Goal: Task Accomplishment & Management: Use online tool/utility

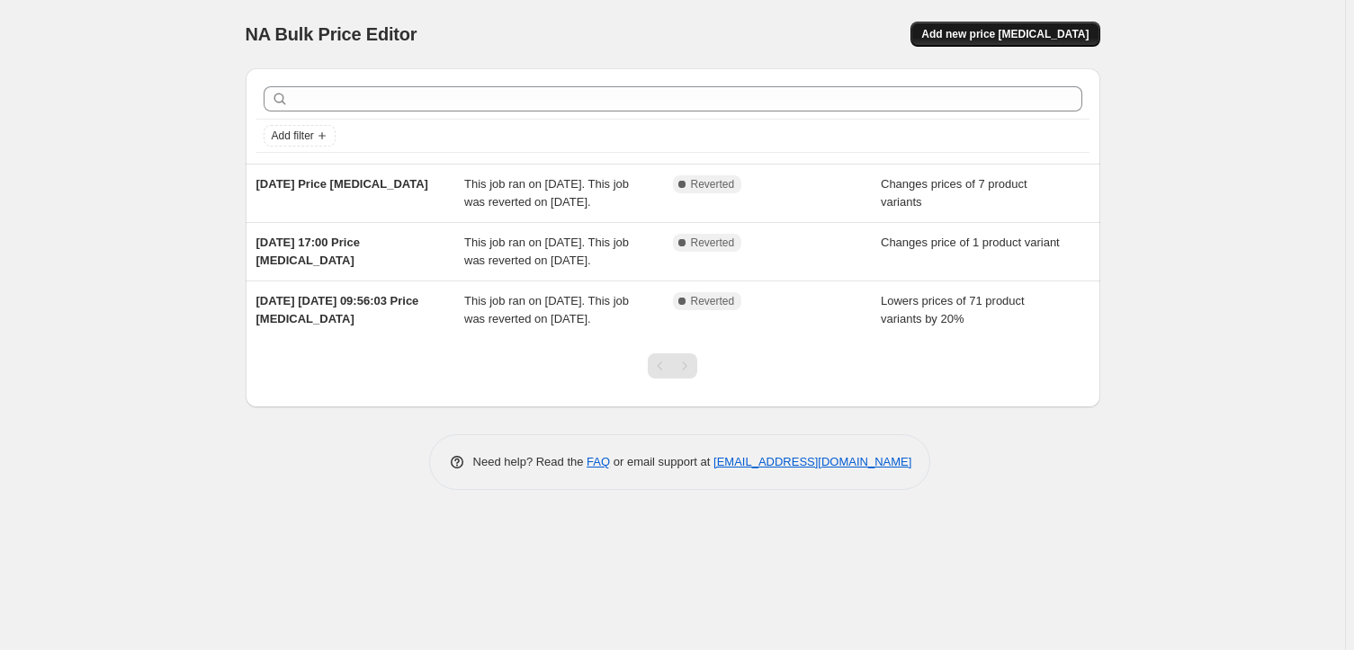
click at [1027, 34] on span "Add new price [MEDICAL_DATA]" at bounding box center [1004, 34] width 167 height 14
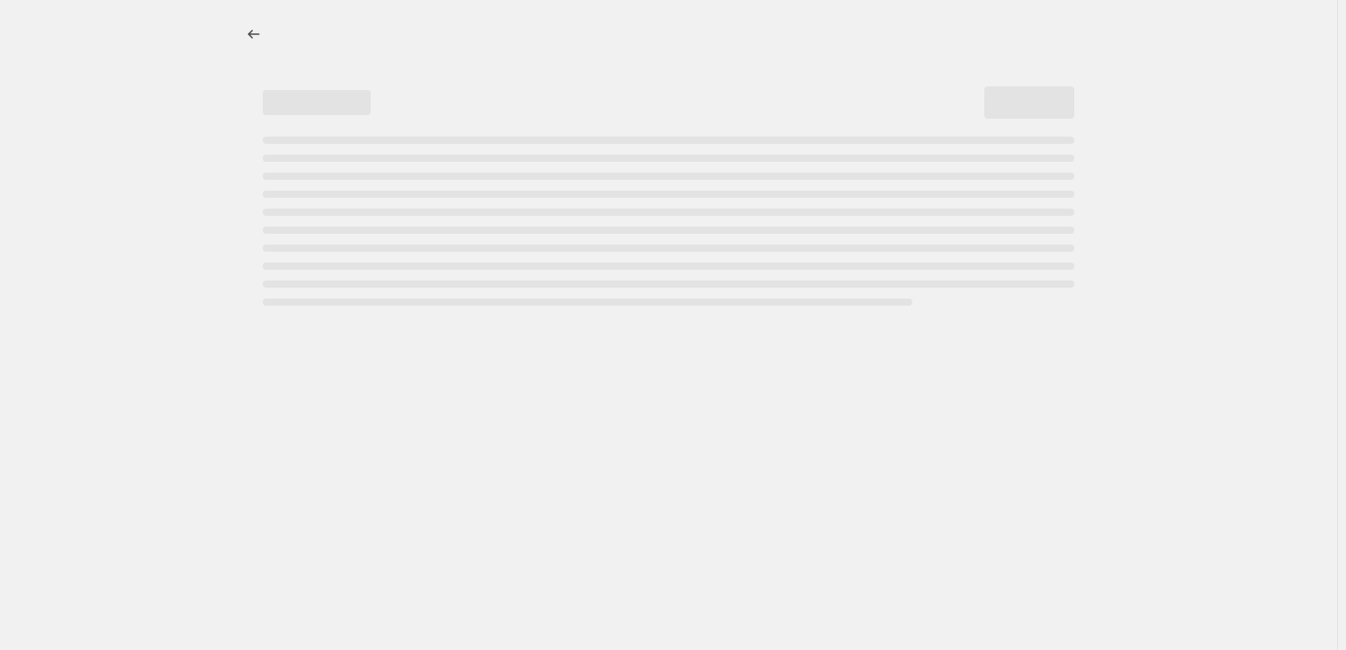
select select "percentage"
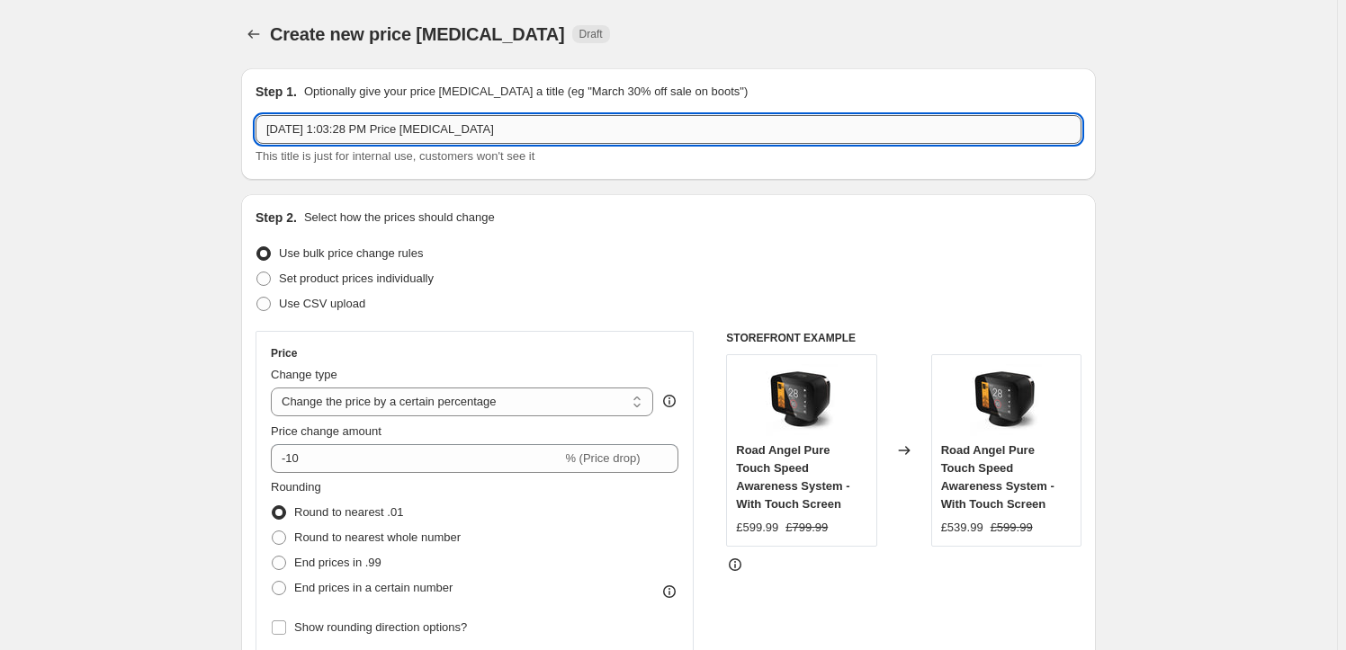
click at [535, 125] on input "[DATE] 1:03:28 PM Price [MEDICAL_DATA]" at bounding box center [668, 129] width 826 height 29
drag, startPoint x: 535, startPoint y: 125, endPoint x: 133, endPoint y: 135, distance: 402.2
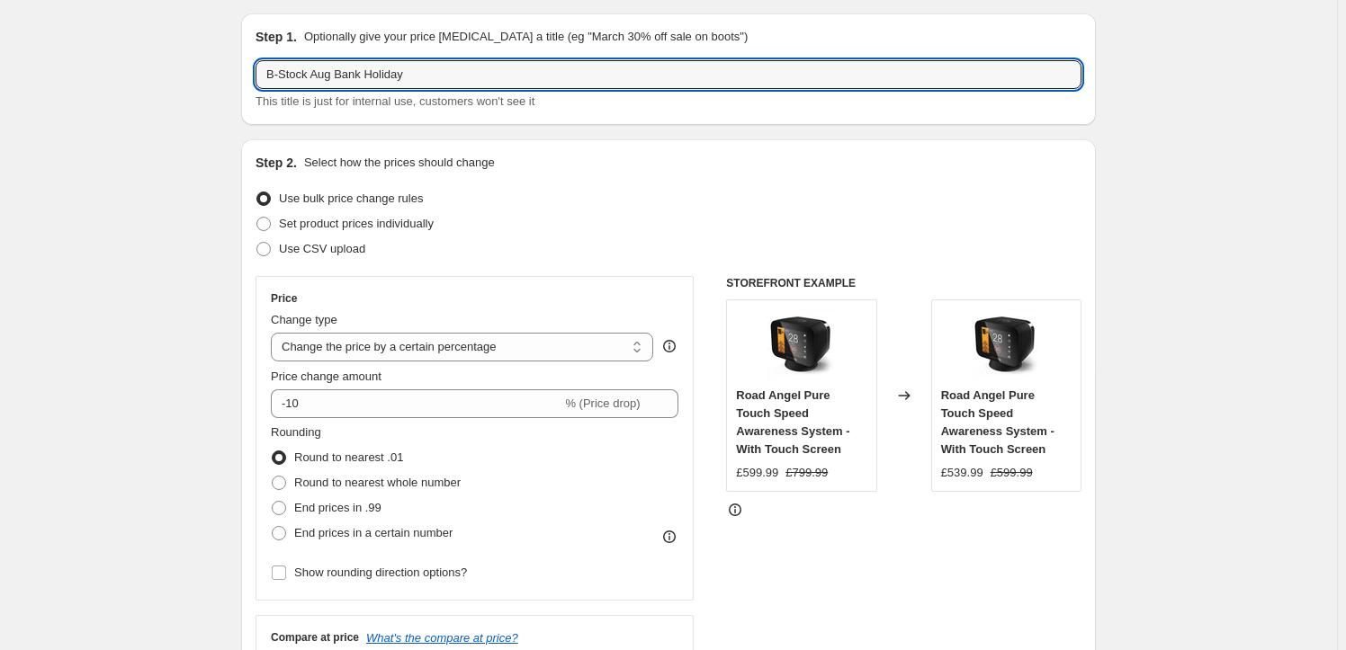
scroll to position [81, 0]
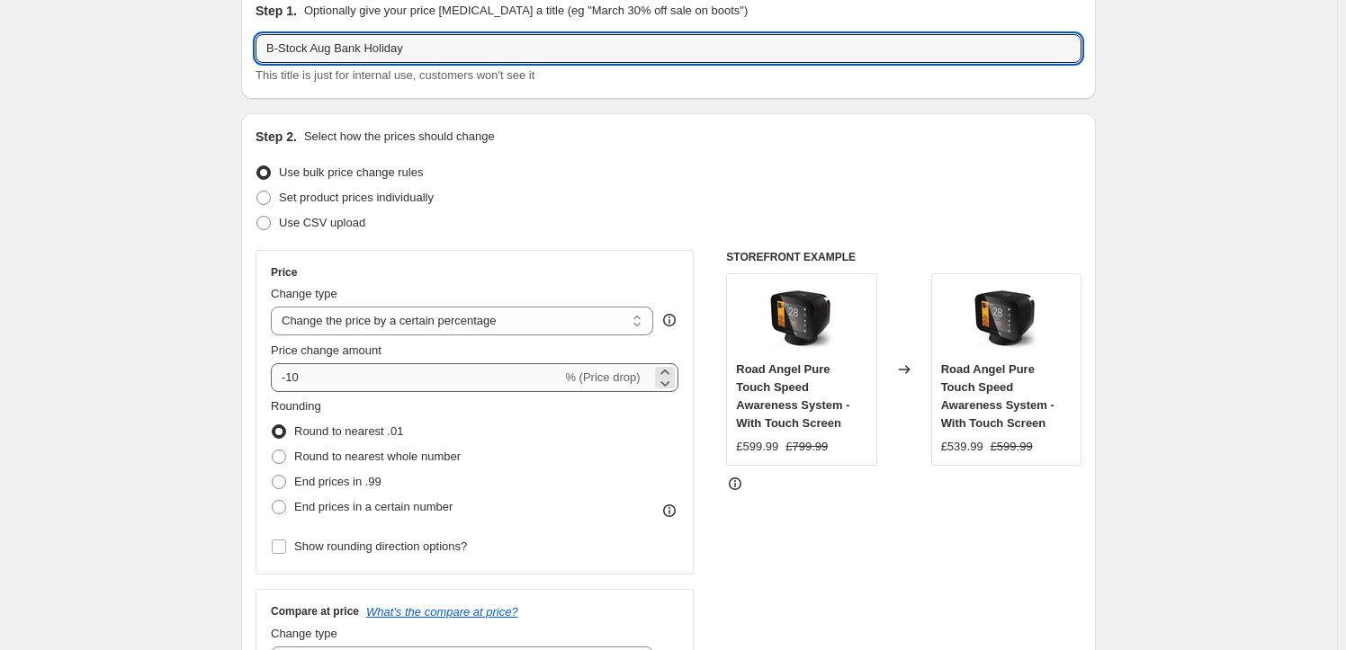
type input "B-Stock Aug Bank Holiday"
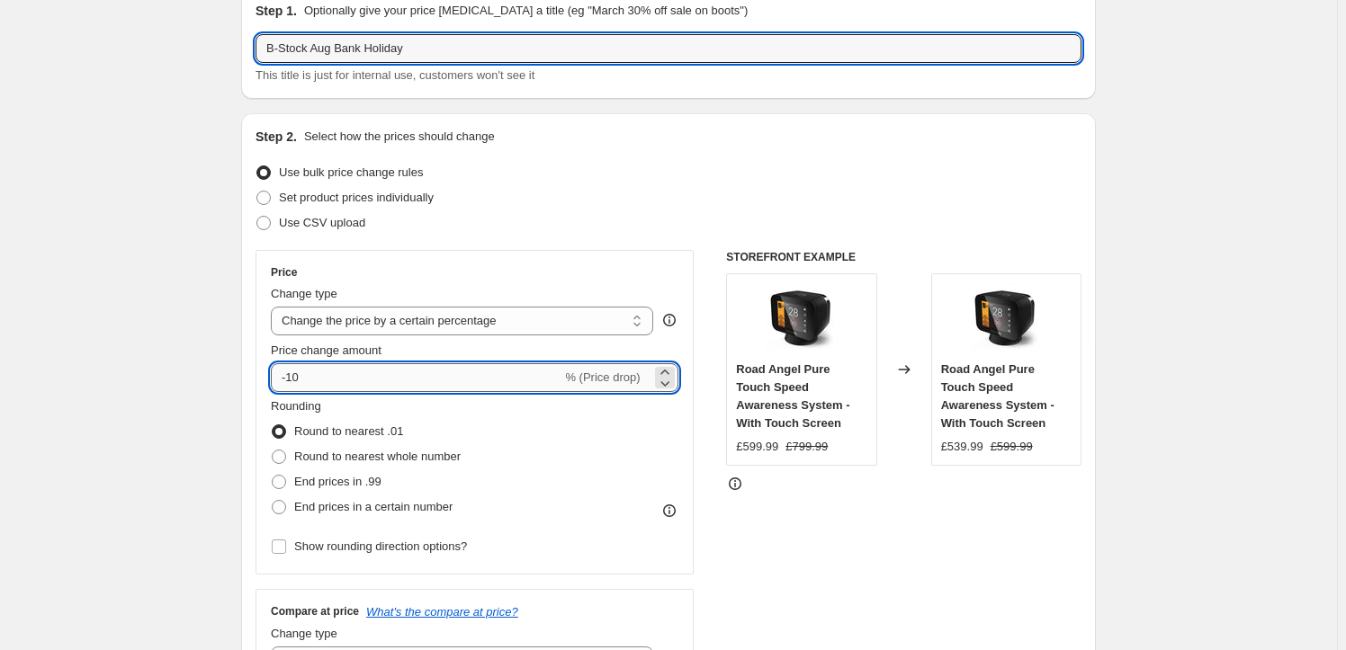
click at [393, 377] on input "-10" at bounding box center [416, 377] width 291 height 29
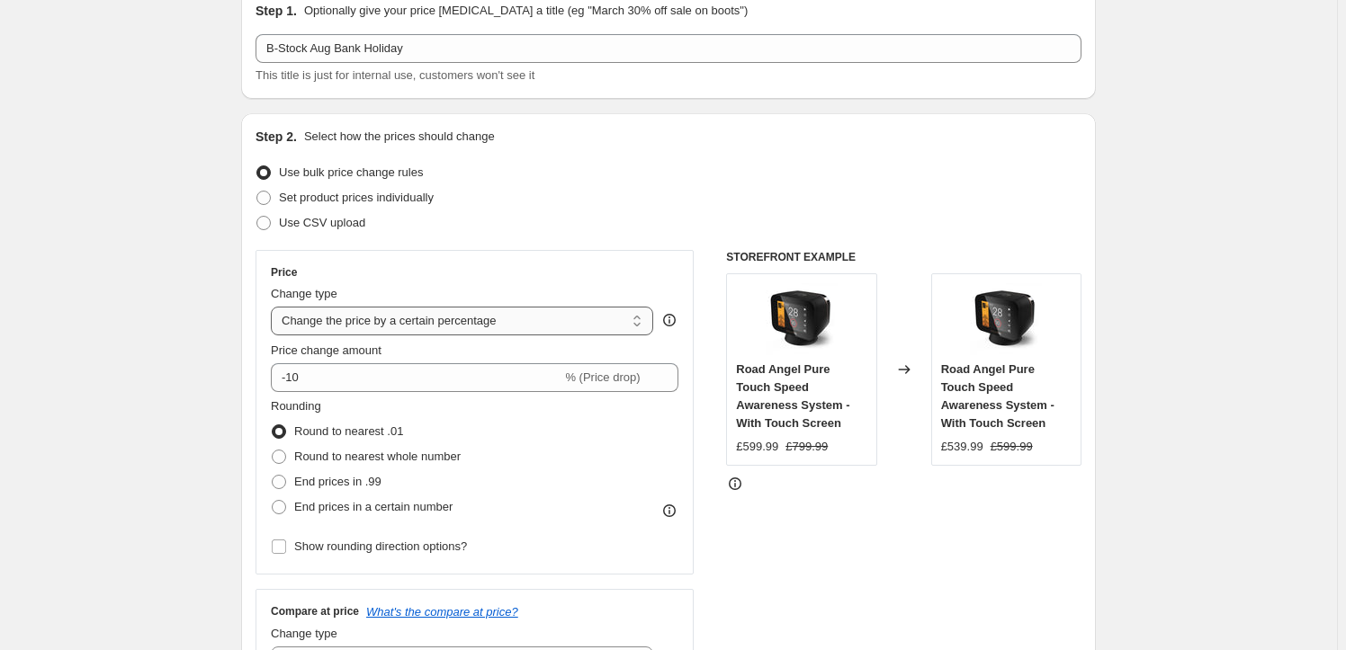
click at [511, 322] on select "Change the price to a certain amount Change the price by a certain amount Chang…" at bounding box center [462, 321] width 382 height 29
select select "to"
click at [274, 307] on select "Change the price to a certain amount Change the price by a certain amount Chang…" at bounding box center [462, 321] width 382 height 29
type input "80.00"
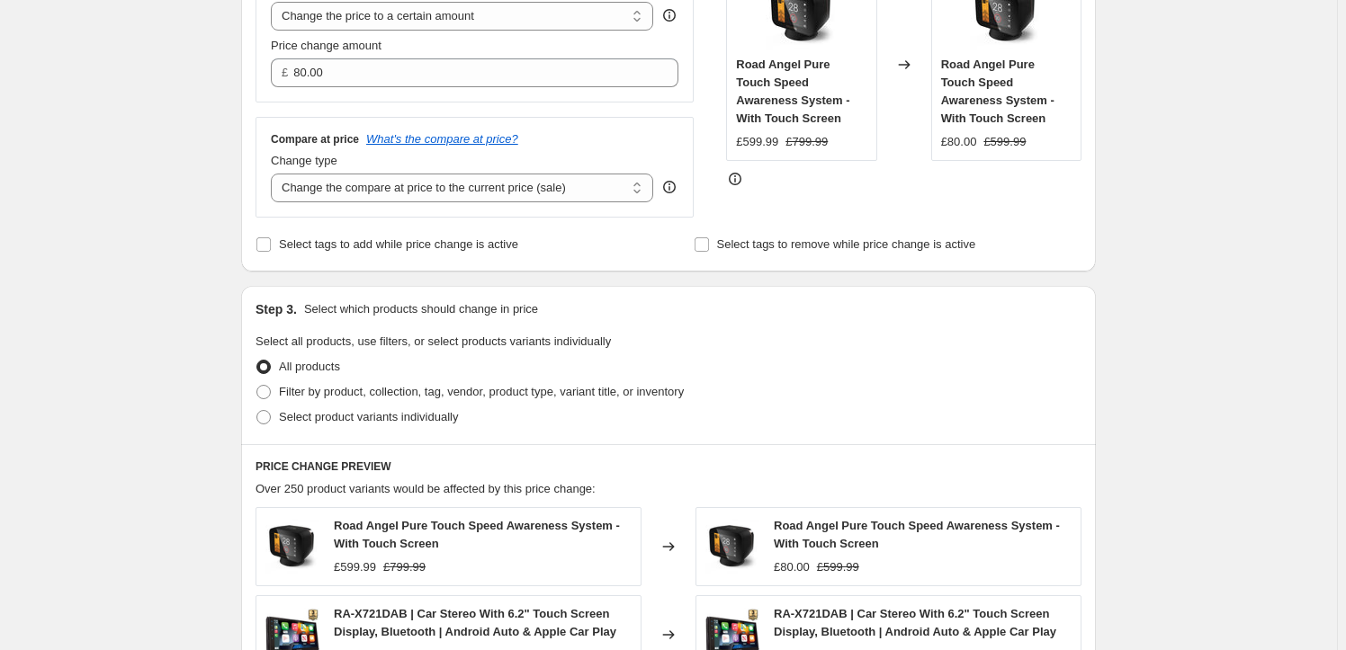
scroll to position [490, 0]
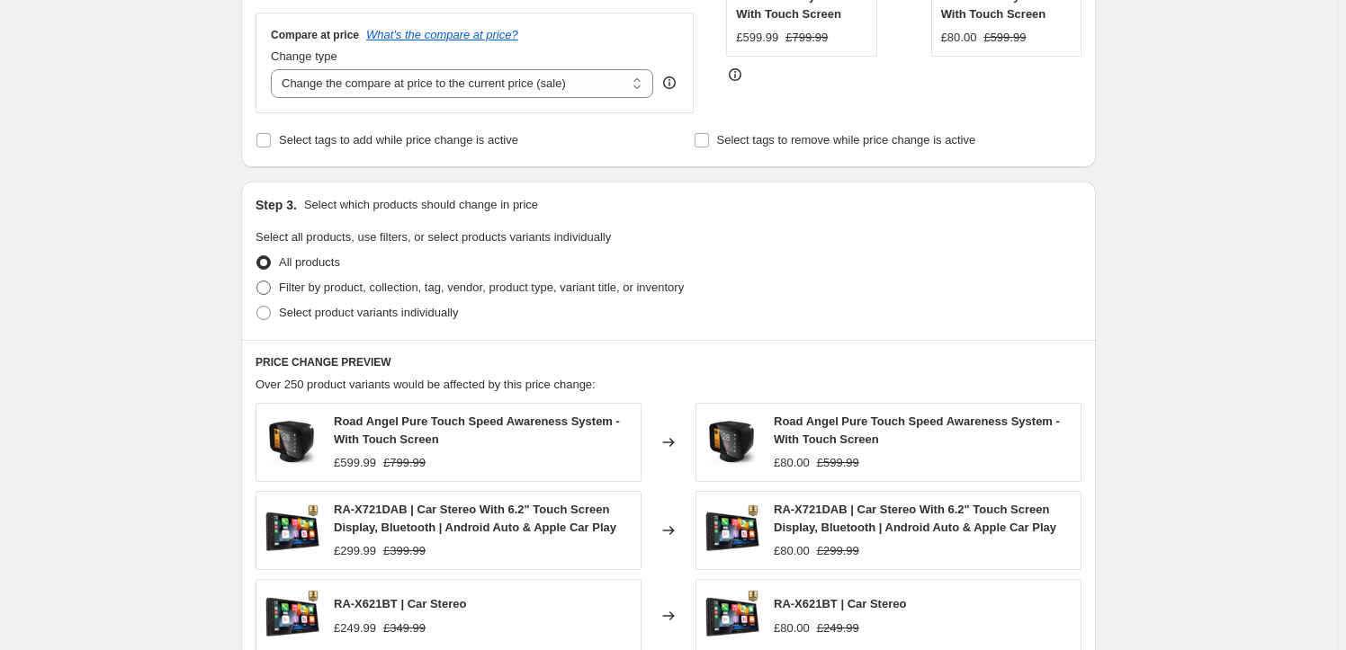
click at [270, 289] on span at bounding box center [263, 288] width 14 height 14
click at [257, 282] on input "Filter by product, collection, tag, vendor, product type, variant title, or inv…" at bounding box center [256, 281] width 1 height 1
radio input "true"
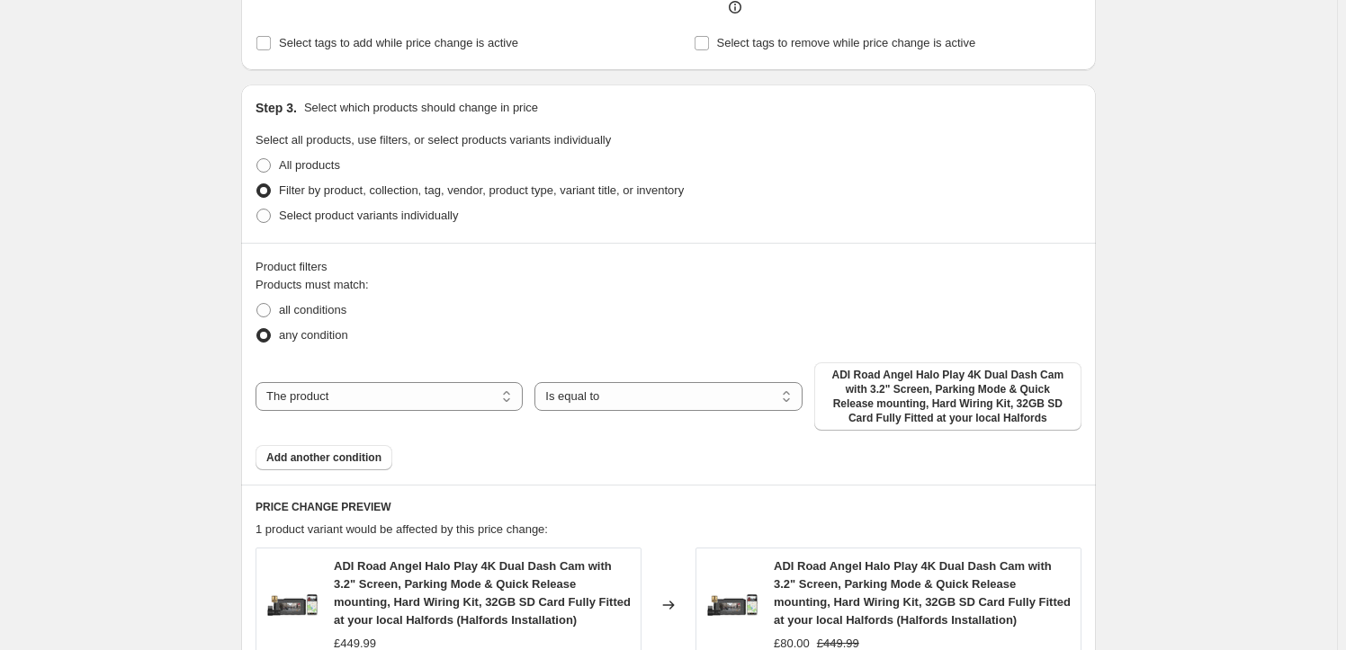
scroll to position [654, 0]
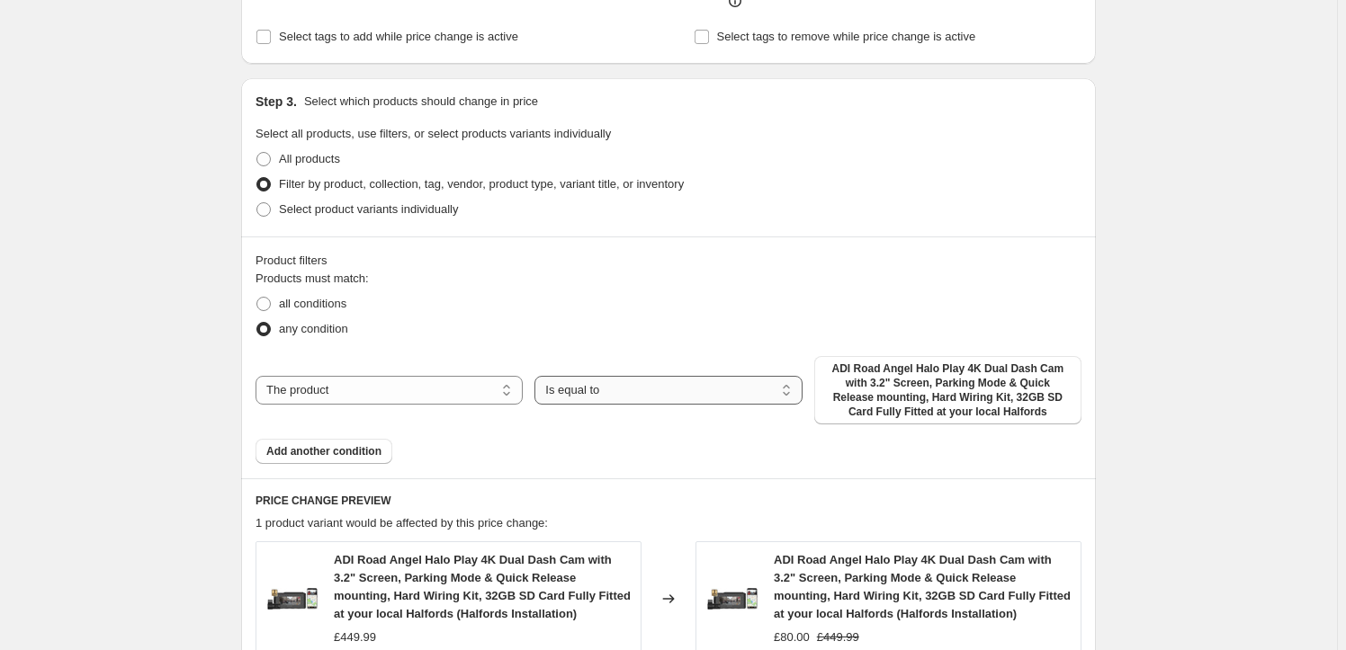
click at [662, 385] on select "Is equal to Is not equal to" at bounding box center [667, 390] width 267 height 29
click at [854, 407] on span "ADI Road Angel Halo Play 4K Dual Dash Cam with 3.2" Screen, Parking Mode & Quic…" at bounding box center [948, 391] width 246 height 58
click at [384, 394] on select "The product The product's collection The product's tag The product's vendor The…" at bounding box center [388, 390] width 267 height 29
select select "collection"
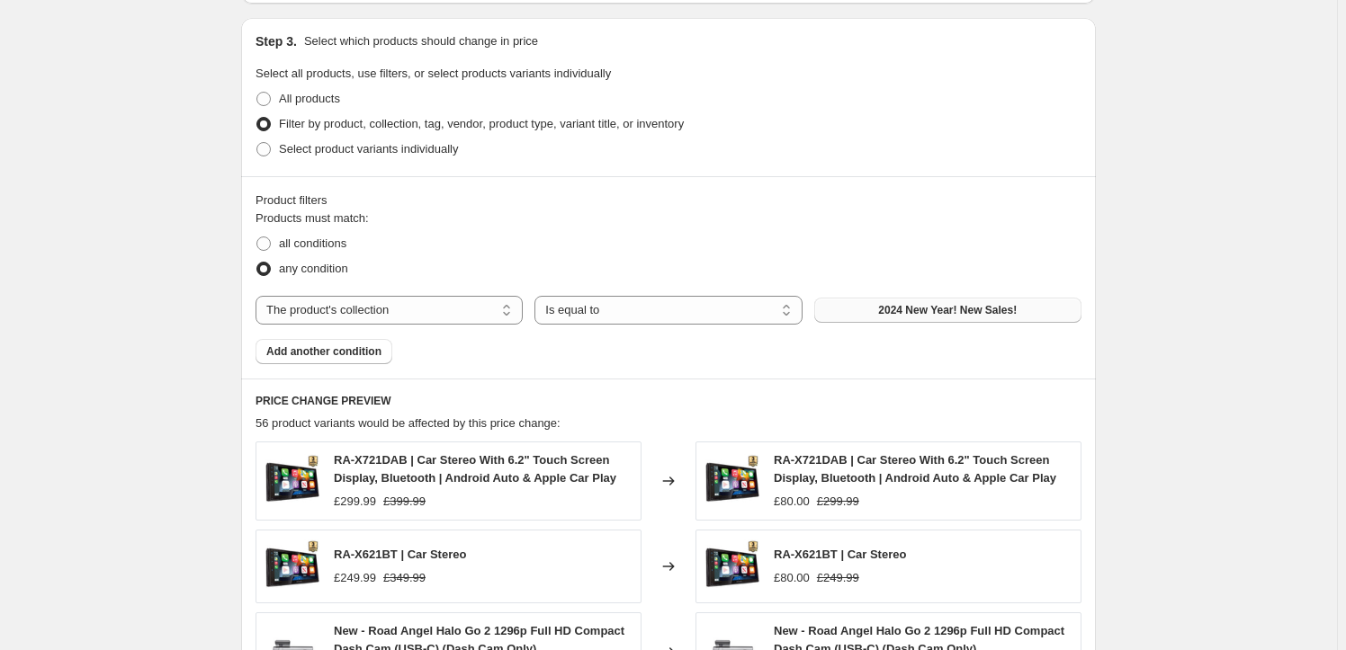
click at [907, 313] on span "2024 New Year! New Sales!" at bounding box center [947, 310] width 139 height 14
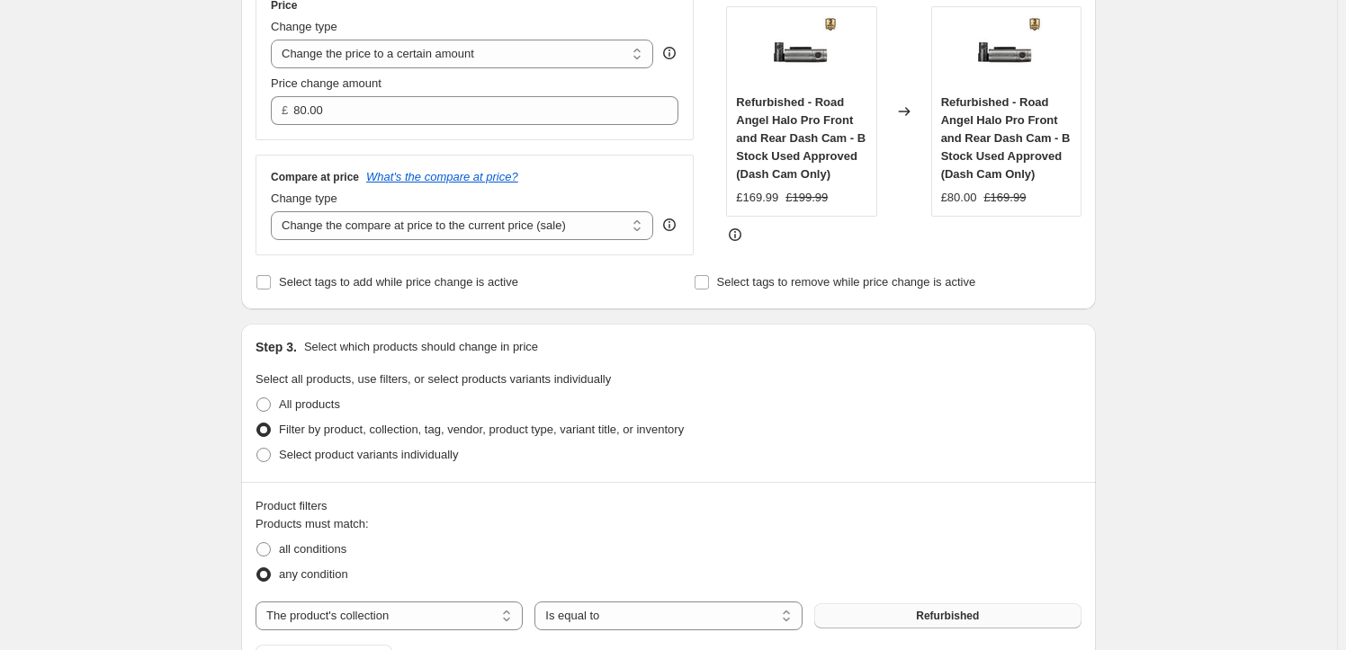
scroll to position [327, 0]
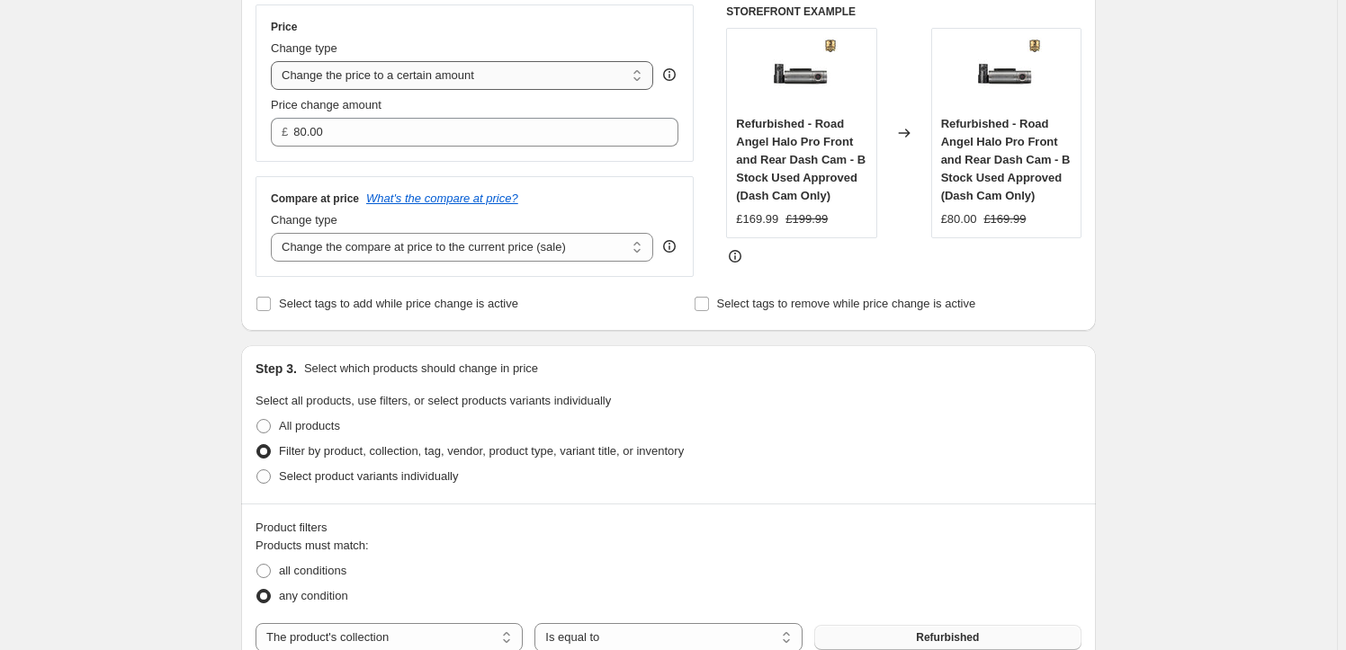
click at [535, 83] on select "Change the price to a certain amount Change the price by a certain amount Chang…" at bounding box center [462, 75] width 382 height 29
click at [274, 61] on select "Change the price to a certain amount Change the price by a certain amount Chang…" at bounding box center [462, 75] width 382 height 29
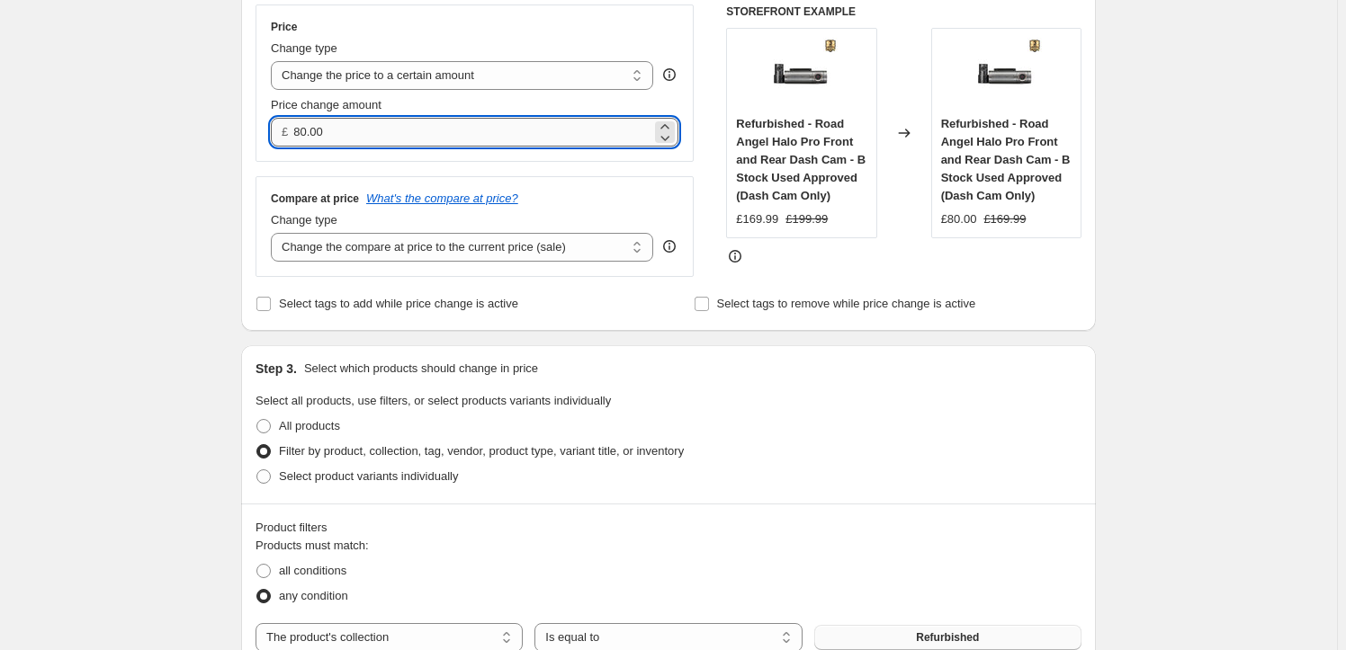
click at [342, 131] on input "80.00" at bounding box center [471, 132] width 357 height 29
click at [392, 248] on select "Change the compare at price to the current price (sale) Change the compare at p…" at bounding box center [462, 247] width 382 height 29
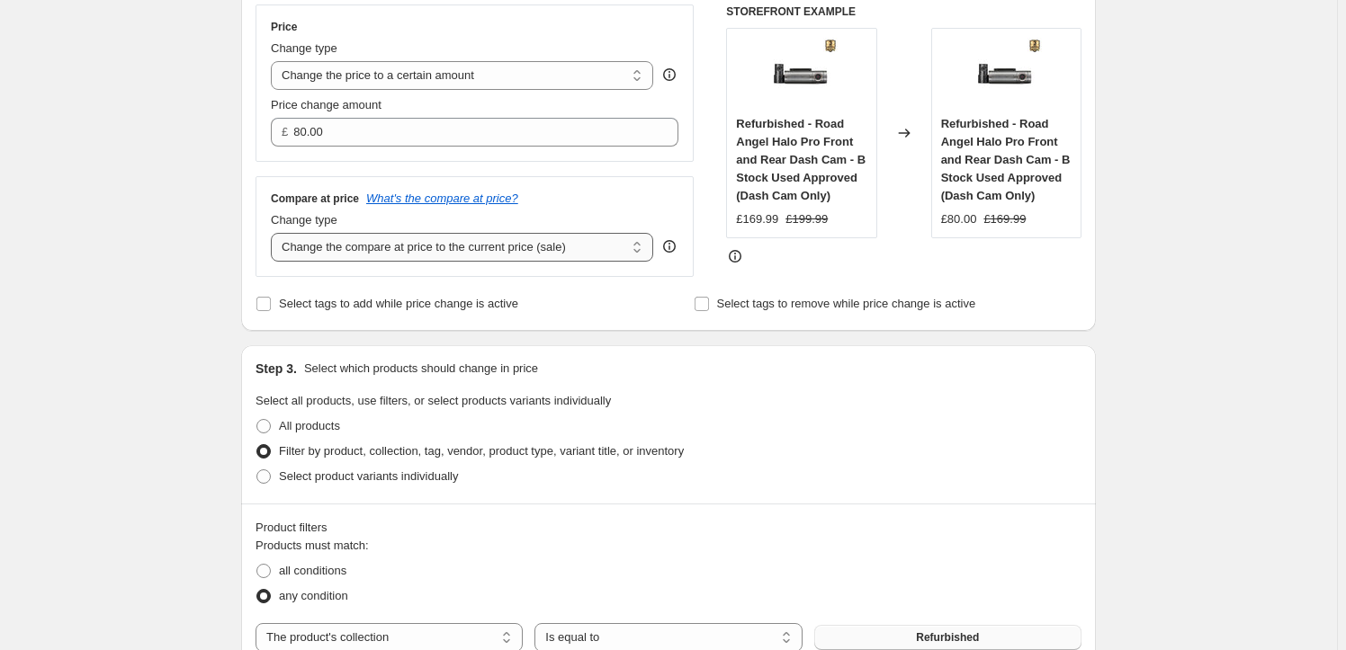
select select "no_change"
click at [274, 233] on select "Change the compare at price to the current price (sale) Change the compare at p…" at bounding box center [462, 247] width 382 height 29
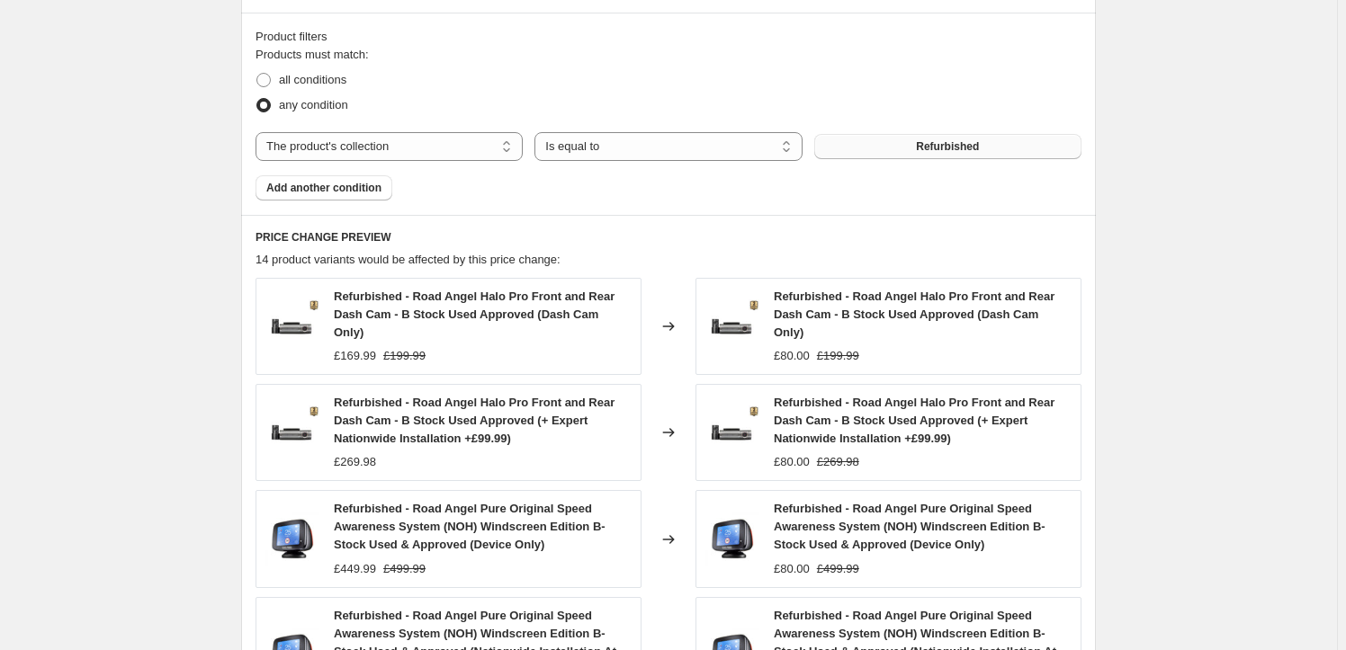
scroll to position [899, 0]
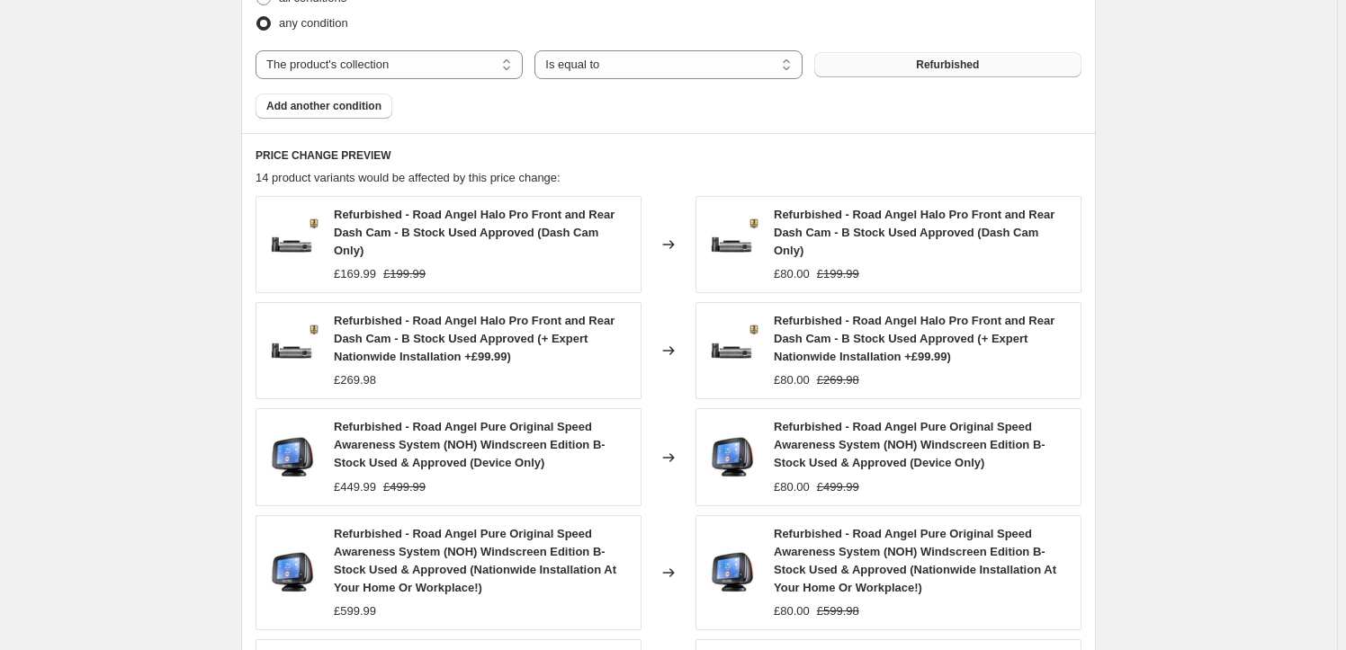
click at [845, 248] on div "Refurbished - Road Angel Halo Pro Front and Rear Dash Cam - B Stock Used Approv…" at bounding box center [923, 233] width 298 height 54
click at [603, 247] on div "Refurbished - Road Angel Halo Pro Front and Rear Dash Cam - B Stock Used Approv…" at bounding box center [483, 233] width 298 height 54
click at [775, 250] on div "Refurbished - Road Angel Halo Pro Front and Rear Dash Cam - B Stock Used Approv…" at bounding box center [888, 244] width 386 height 97
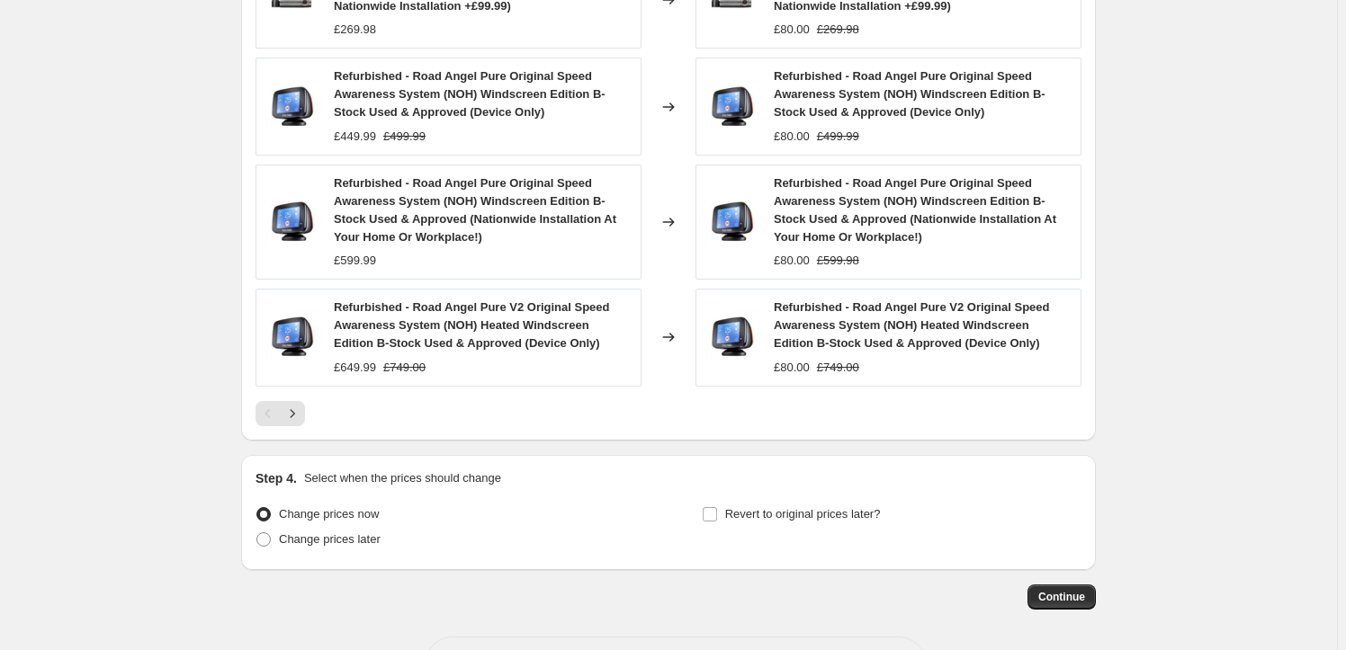
scroll to position [1308, 0]
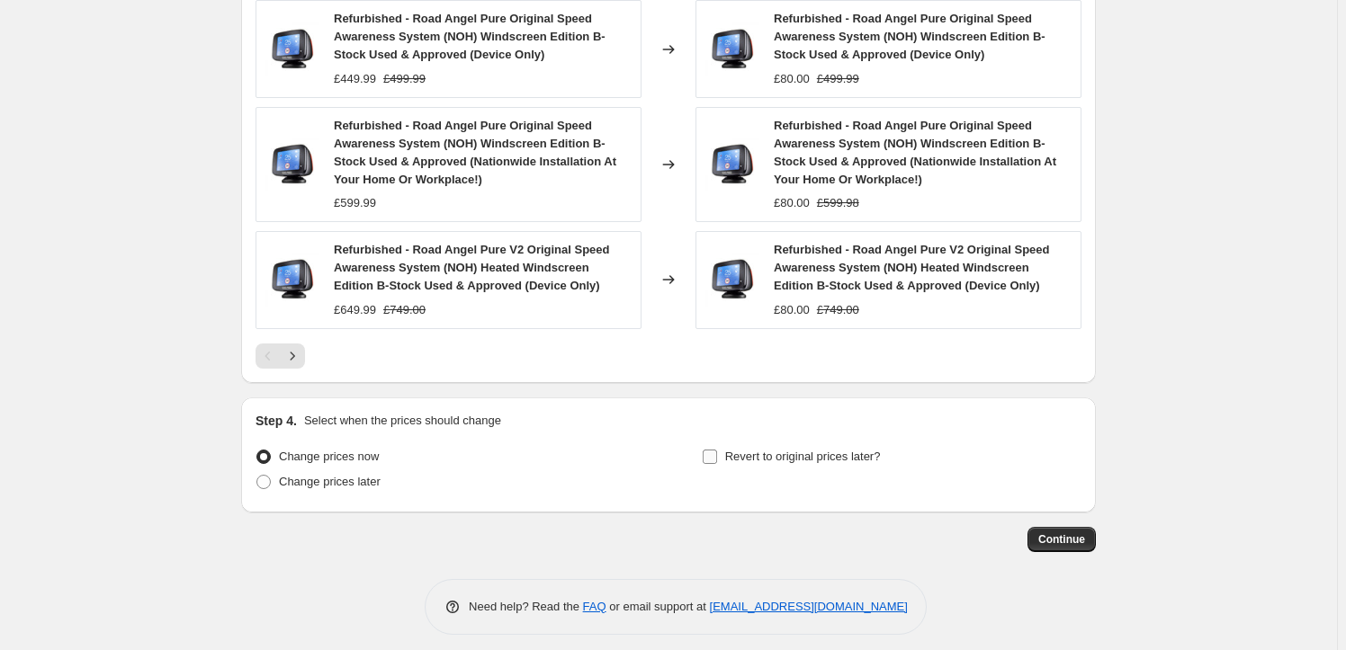
click at [714, 456] on input "Revert to original prices later?" at bounding box center [709, 457] width 14 height 14
checkbox input "true"
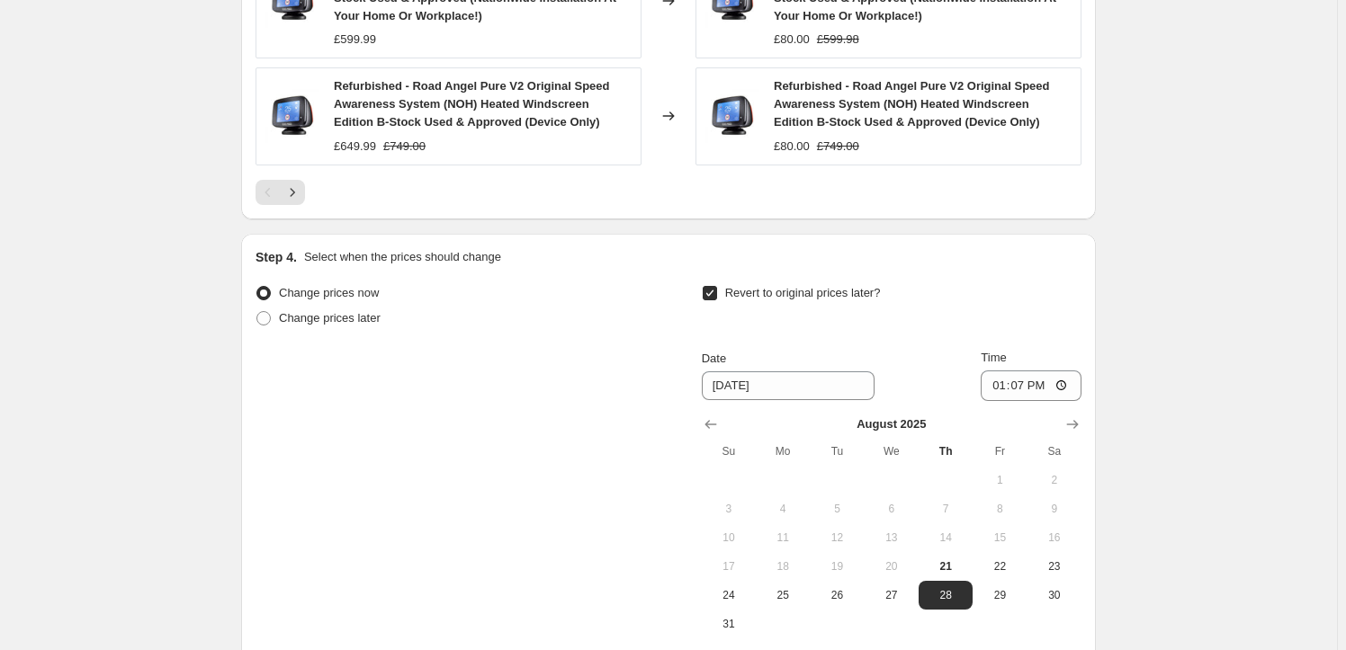
scroll to position [1553, 0]
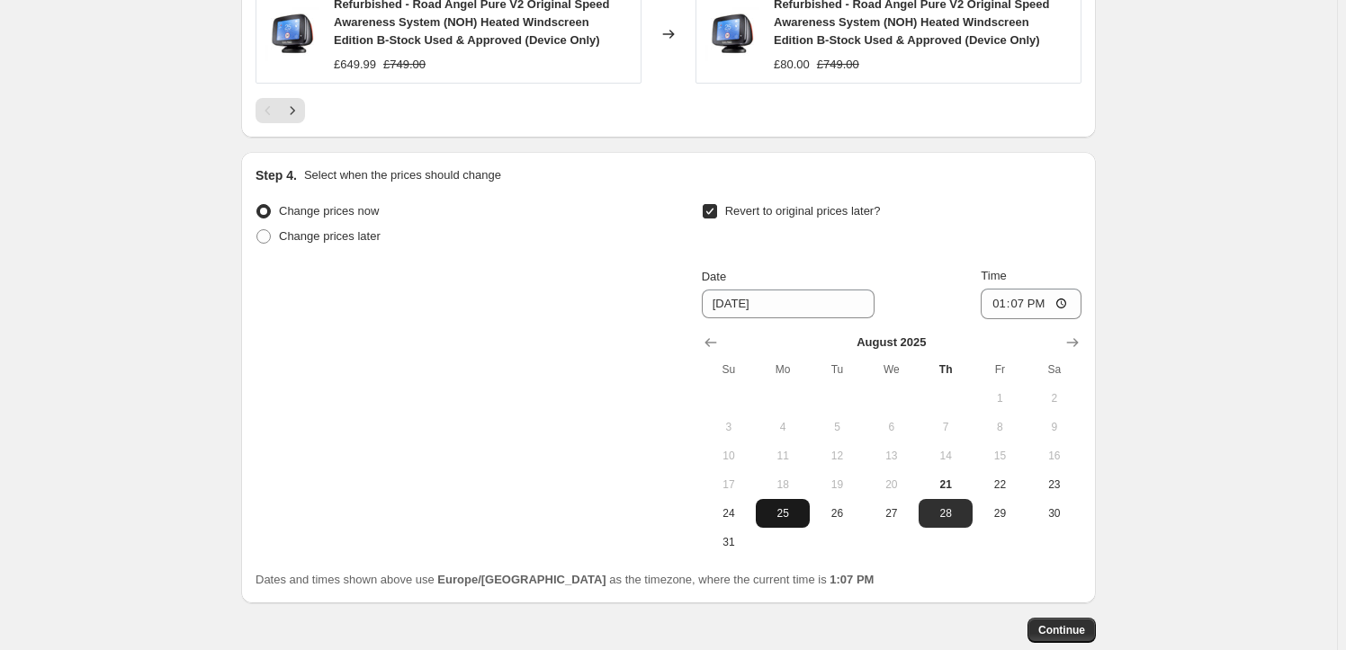
click at [801, 512] on span "25" at bounding box center [783, 513] width 40 height 14
type input "8/25/2025"
click at [1043, 306] on input "13:07" at bounding box center [1030, 304] width 101 height 31
click at [1025, 304] on input "13:07" at bounding box center [1030, 304] width 101 height 31
type input "00:00"
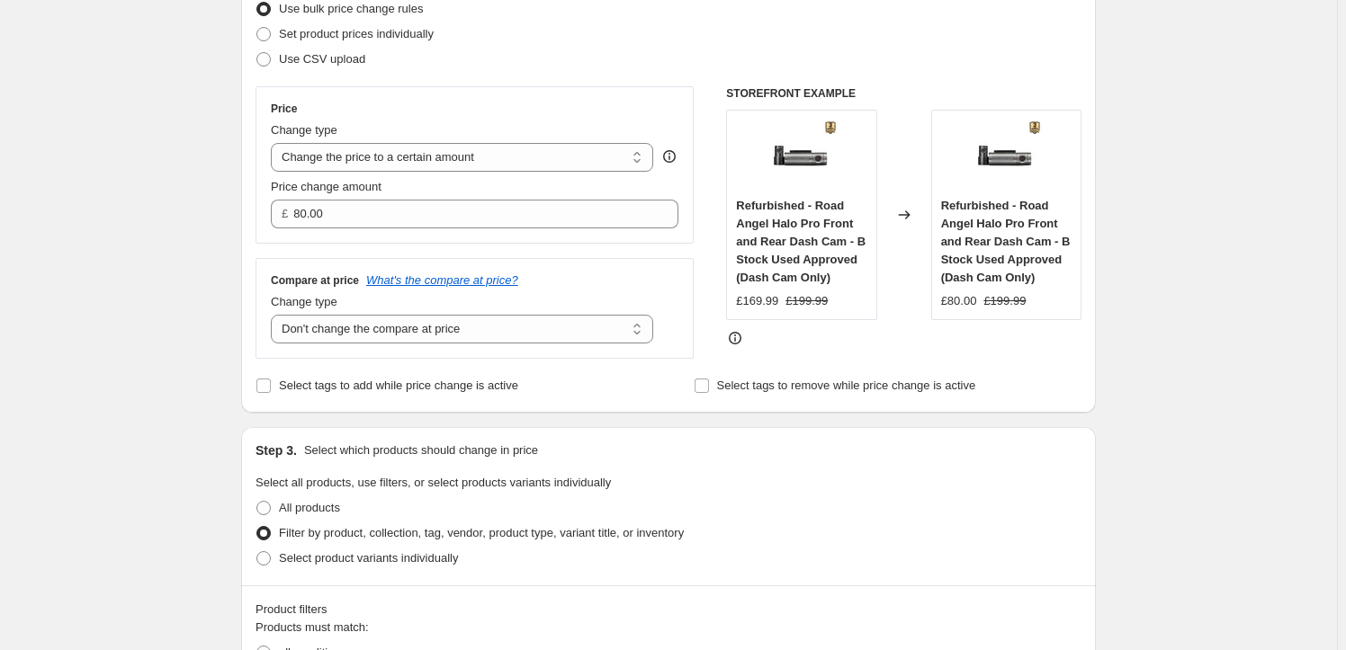
scroll to position [163, 0]
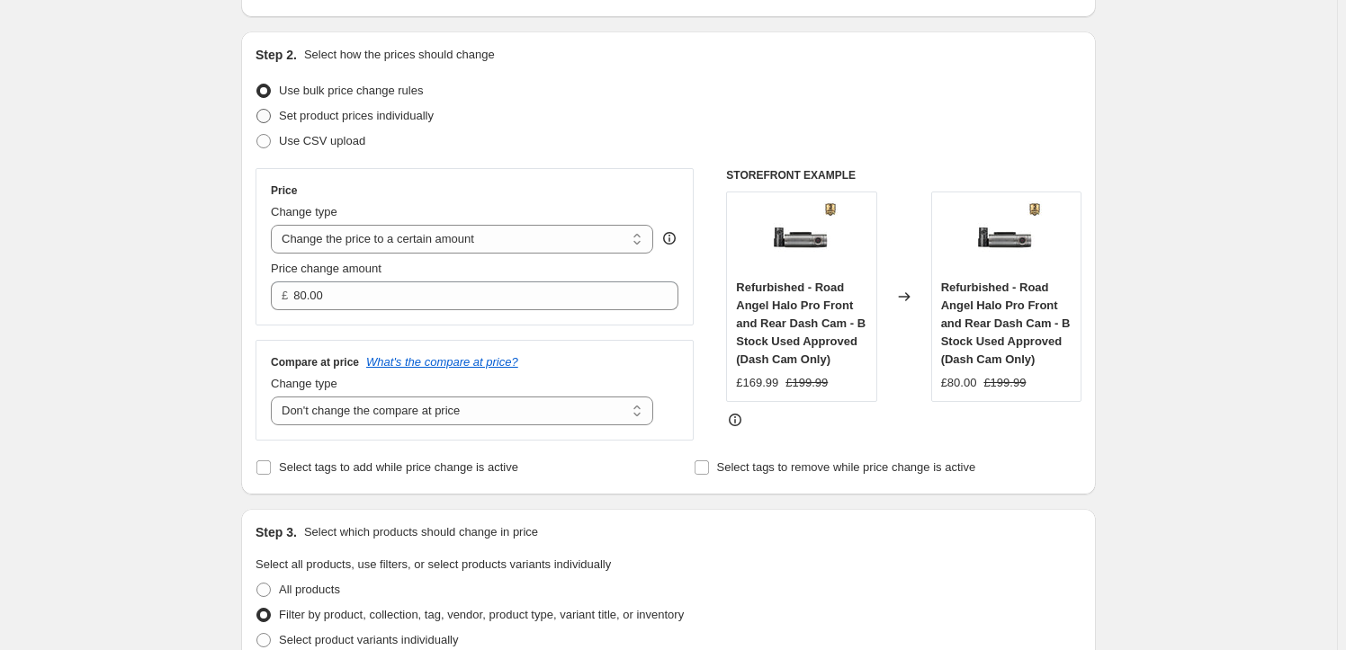
click at [268, 115] on span at bounding box center [263, 116] width 14 height 14
click at [257, 110] on input "Set product prices individually" at bounding box center [256, 109] width 1 height 1
radio input "true"
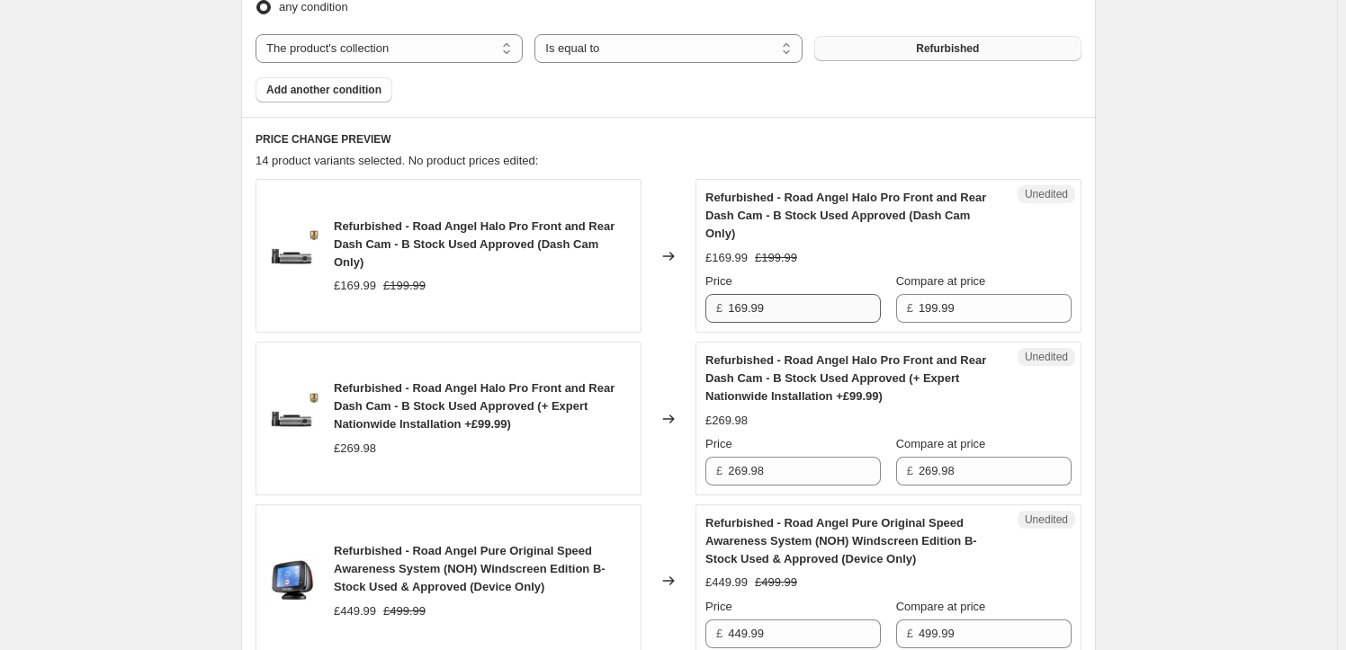
scroll to position [654, 0]
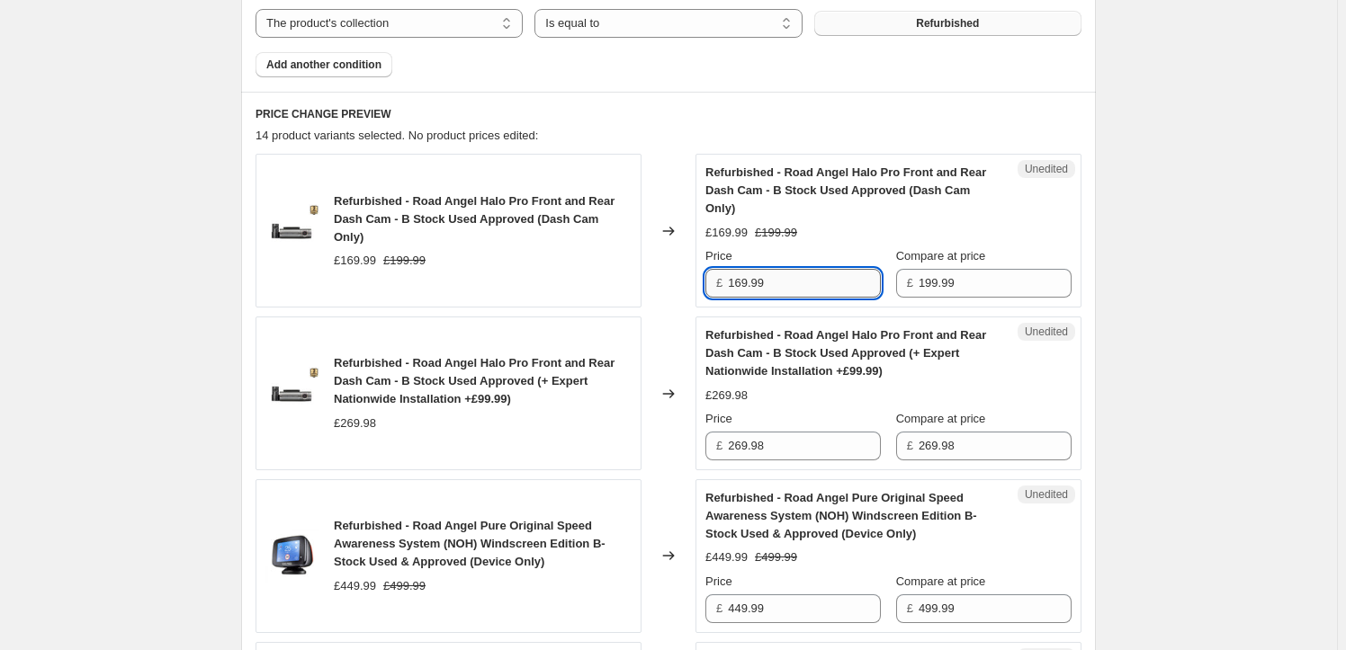
click at [792, 284] on input "169.99" at bounding box center [804, 283] width 153 height 29
drag, startPoint x: 792, startPoint y: 284, endPoint x: 738, endPoint y: 287, distance: 53.1
click at [738, 287] on input "169.99" at bounding box center [804, 283] width 153 height 29
type input "120.00"
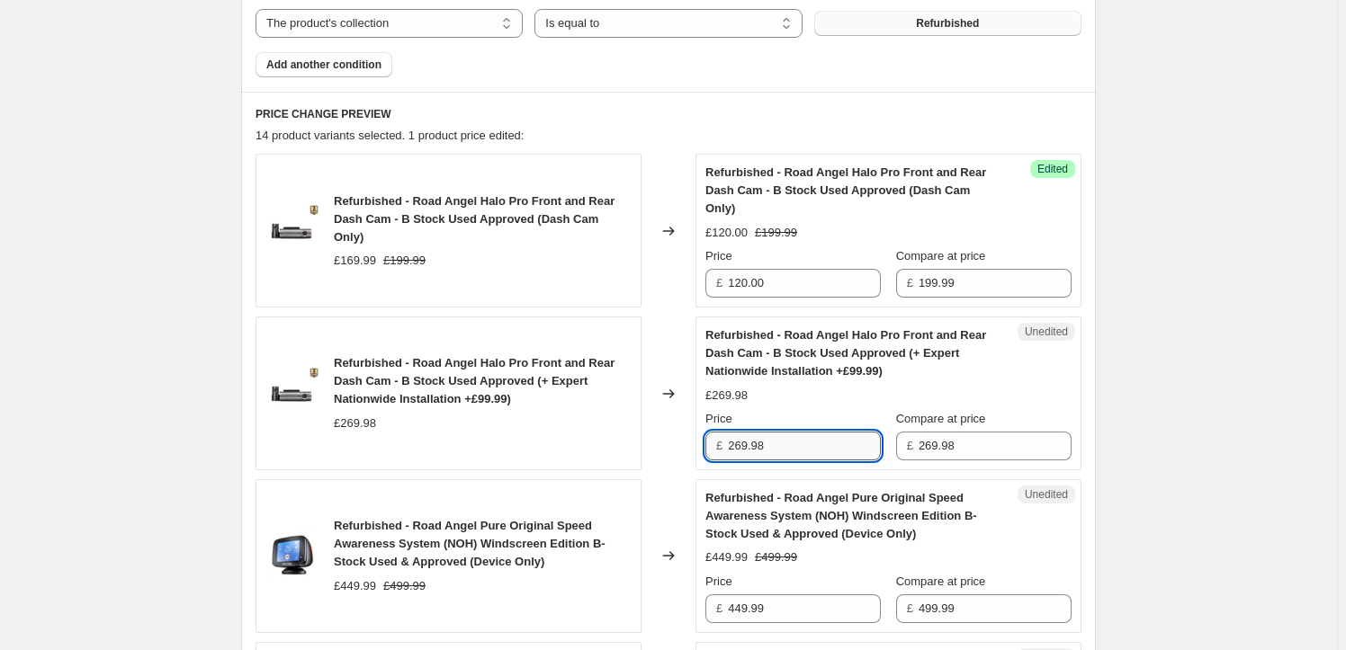
drag, startPoint x: 785, startPoint y: 441, endPoint x: 733, endPoint y: 443, distance: 52.2
click at [733, 443] on input "269.98" at bounding box center [804, 446] width 153 height 29
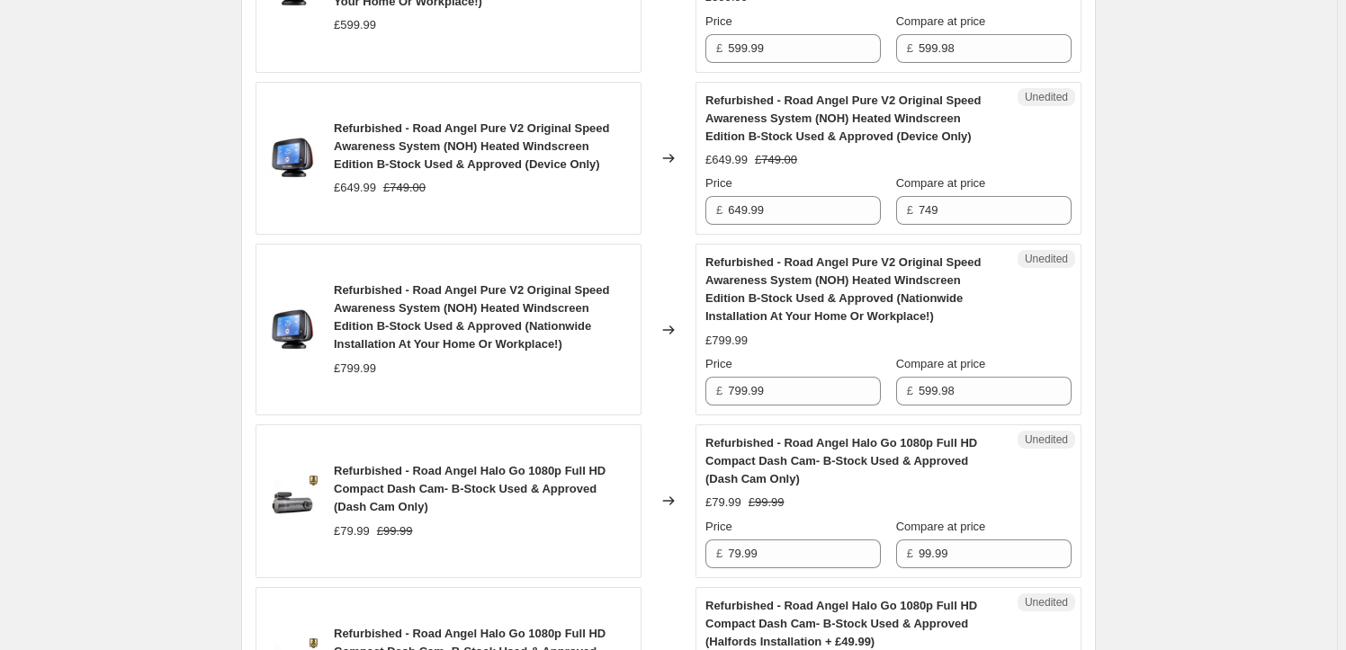
scroll to position [1472, 0]
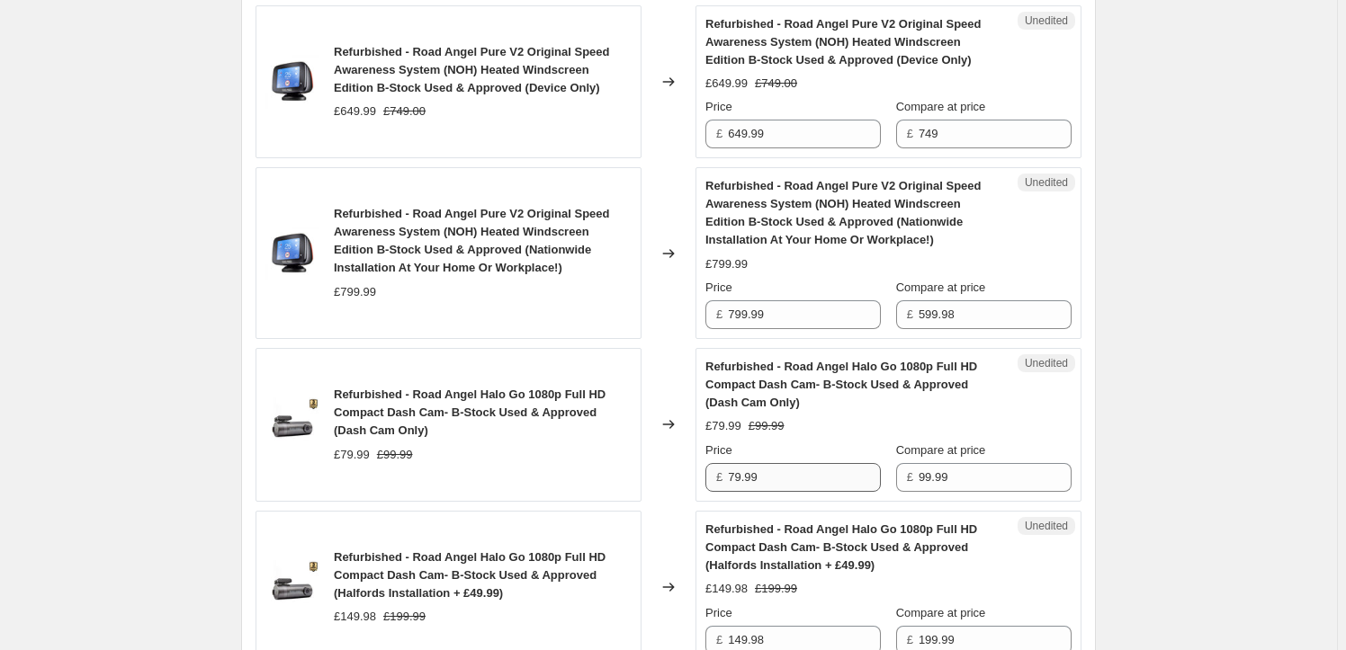
type input "220.00"
click at [792, 475] on input "79.99" at bounding box center [804, 477] width 153 height 29
drag, startPoint x: 792, startPoint y: 475, endPoint x: 736, endPoint y: 480, distance: 56.9
click at [736, 480] on input "79.99" at bounding box center [804, 477] width 153 height 29
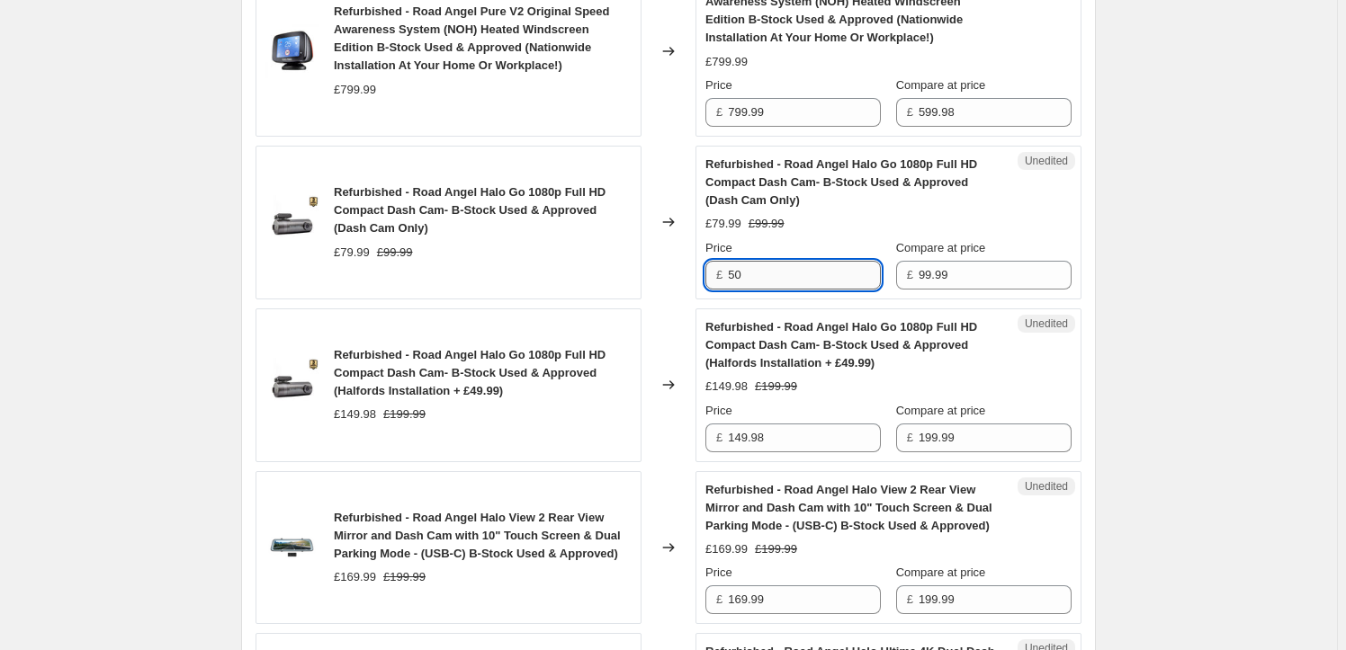
scroll to position [1717, 0]
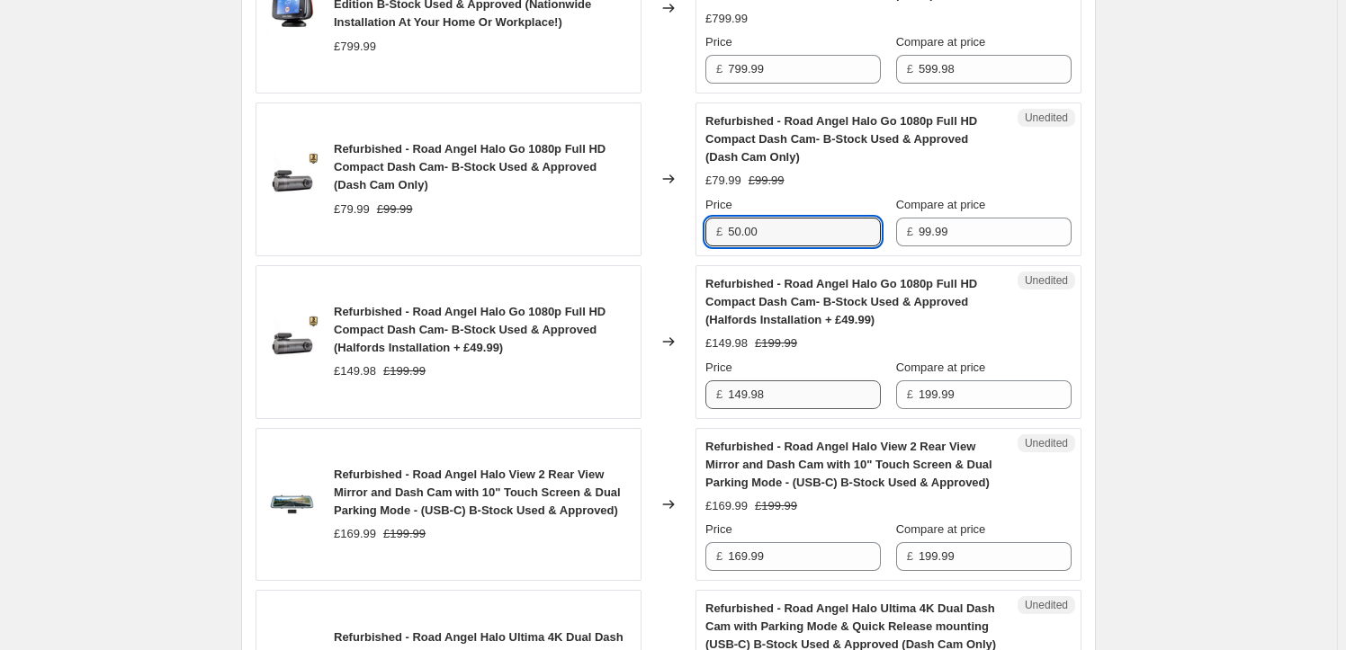
type input "50.00"
click at [805, 393] on input "149.98" at bounding box center [804, 394] width 153 height 29
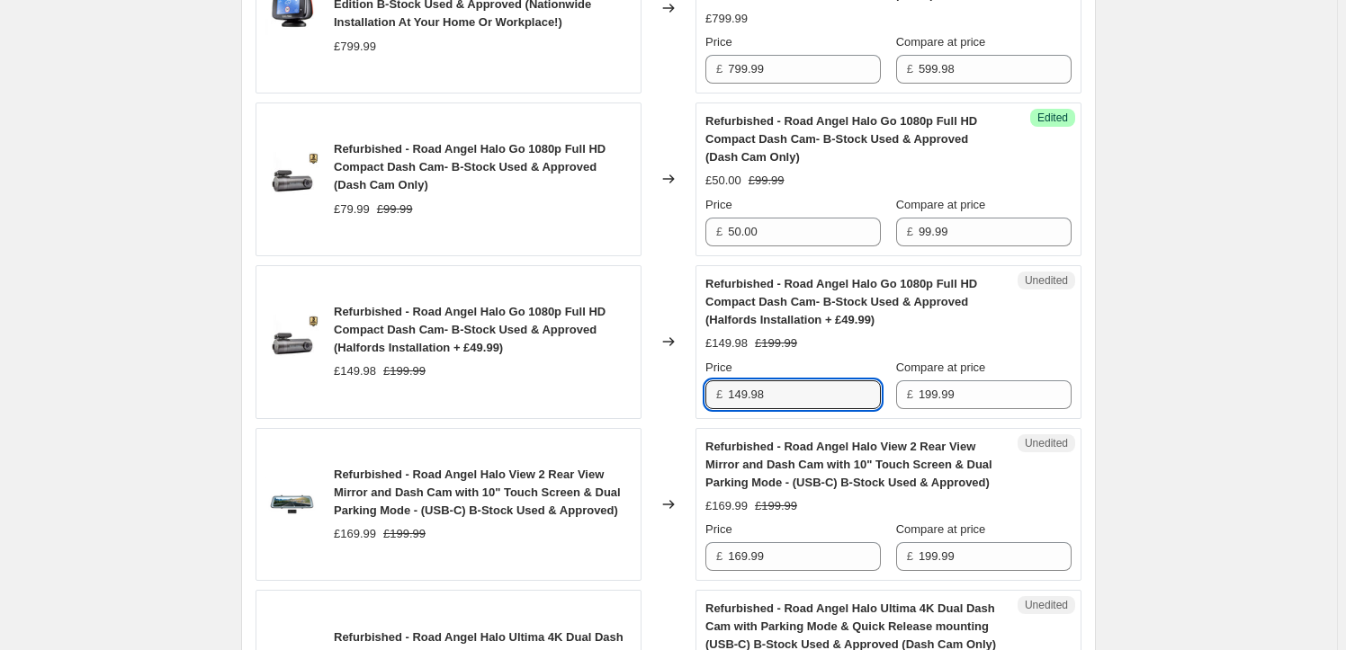
drag, startPoint x: 805, startPoint y: 393, endPoint x: 724, endPoint y: 388, distance: 81.1
click at [724, 388] on div "£ 149.98" at bounding box center [792, 394] width 175 height 29
type input "99.99"
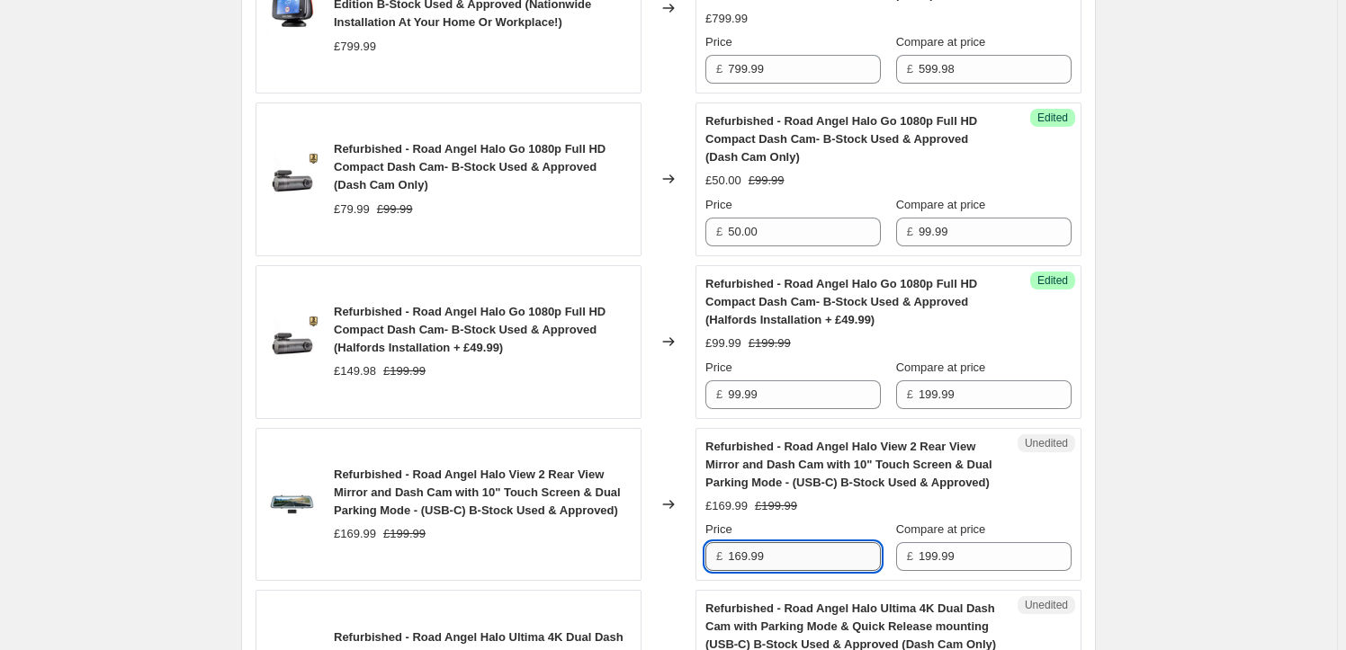
click at [796, 555] on input "169.99" at bounding box center [804, 556] width 153 height 29
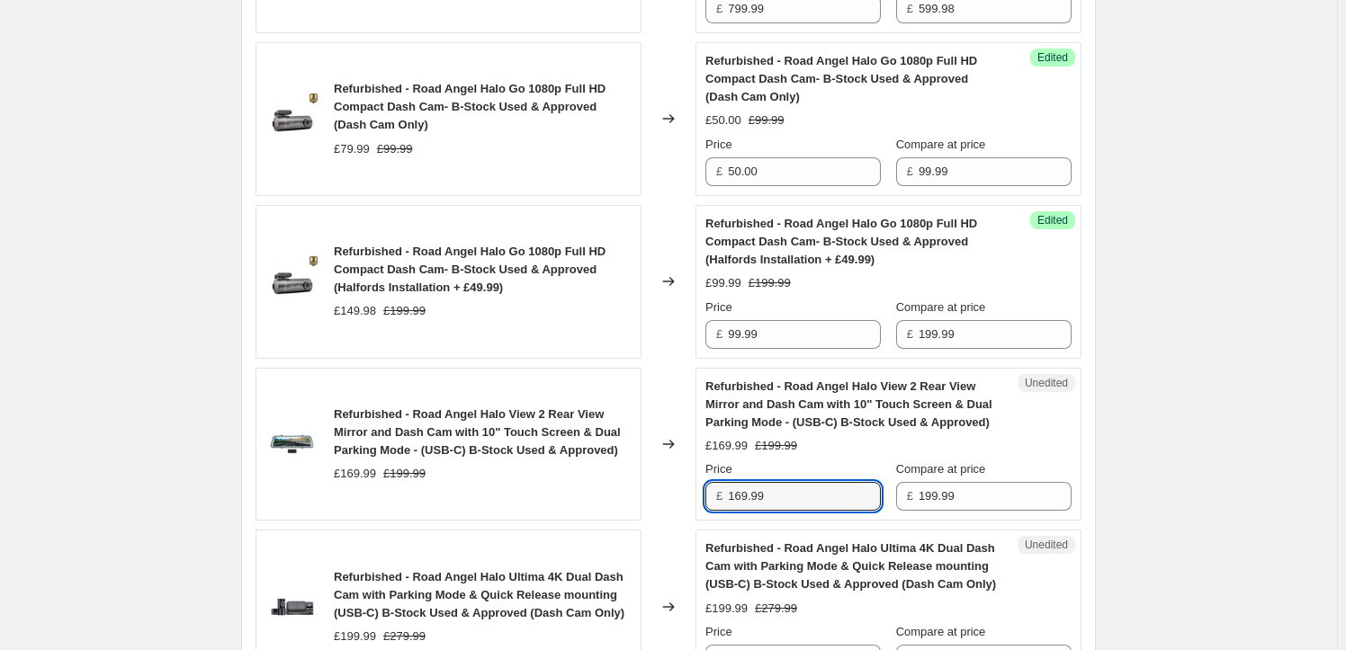
scroll to position [1799, 0]
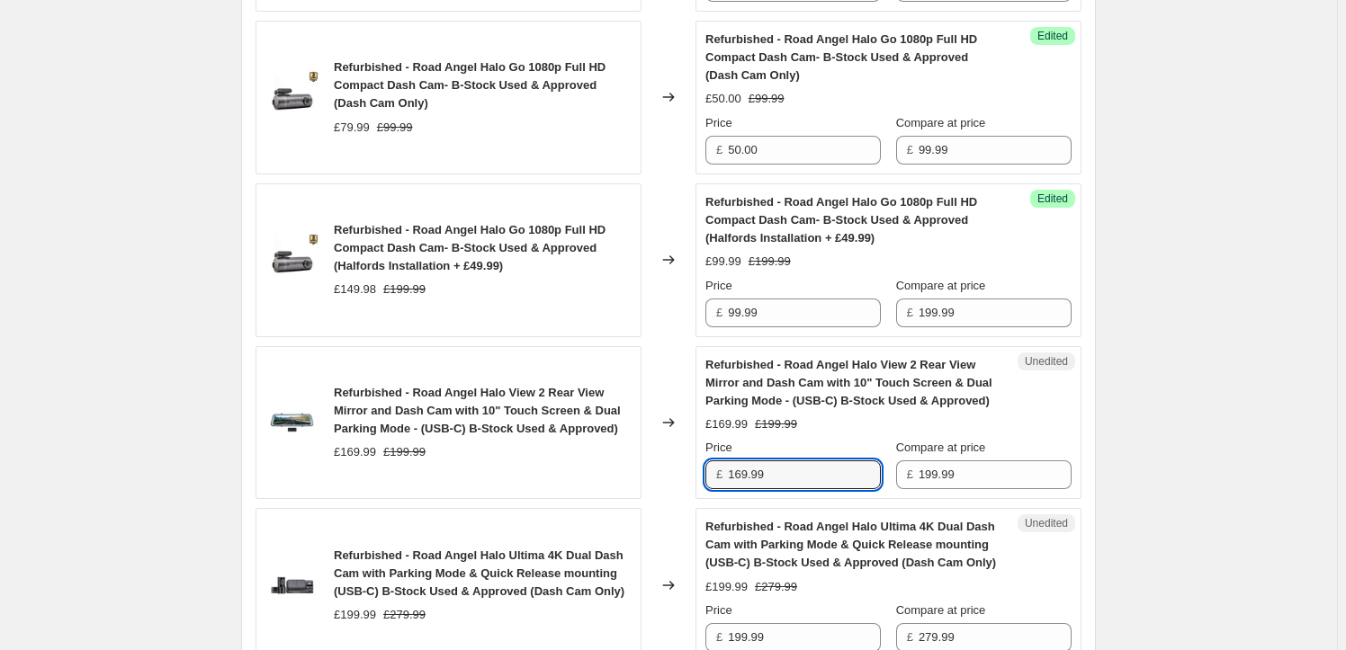
drag, startPoint x: 791, startPoint y: 476, endPoint x: 724, endPoint y: 488, distance: 67.6
click at [729, 486] on div "£ 169.99" at bounding box center [792, 475] width 175 height 29
click at [802, 475] on input "100.00" at bounding box center [804, 475] width 153 height 29
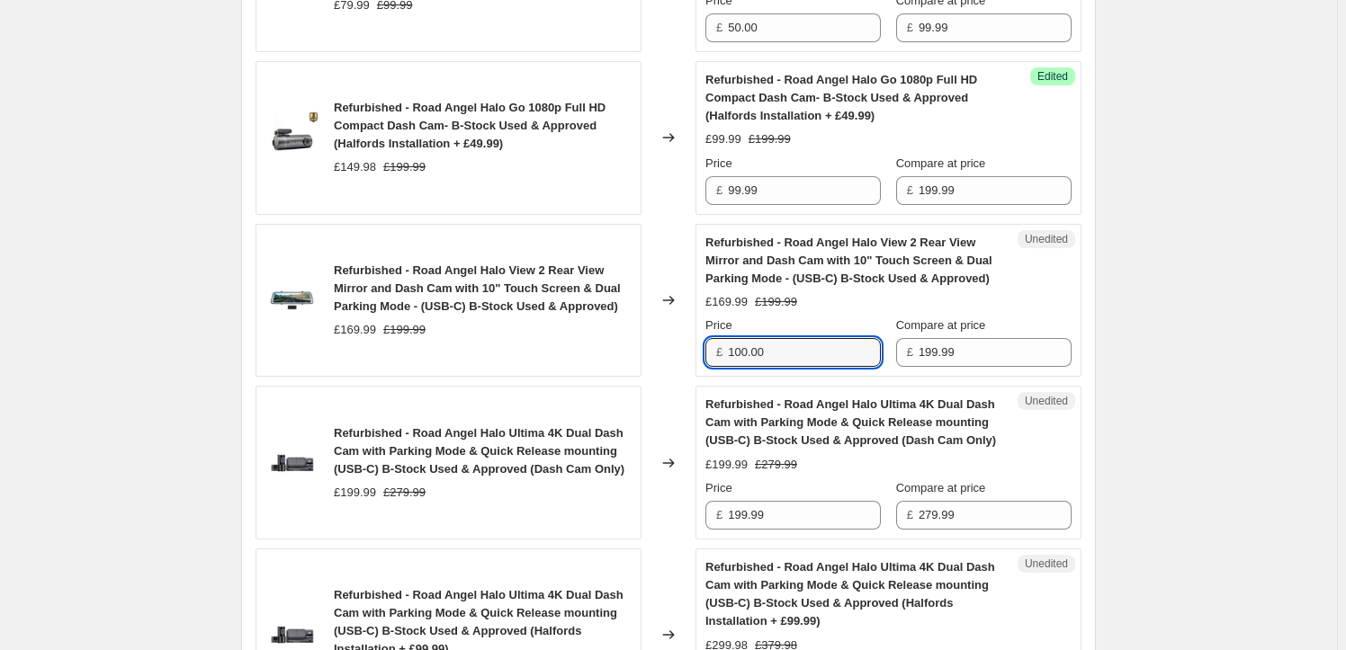
scroll to position [1962, 0]
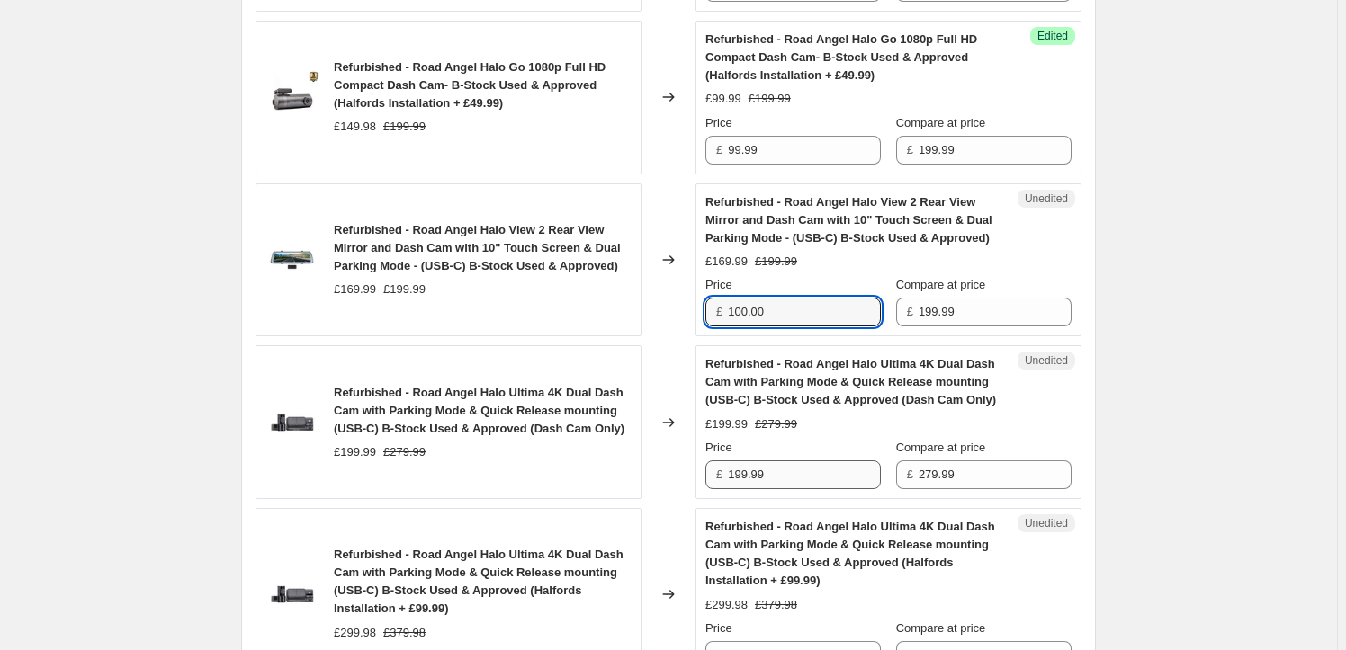
type input "100.00"
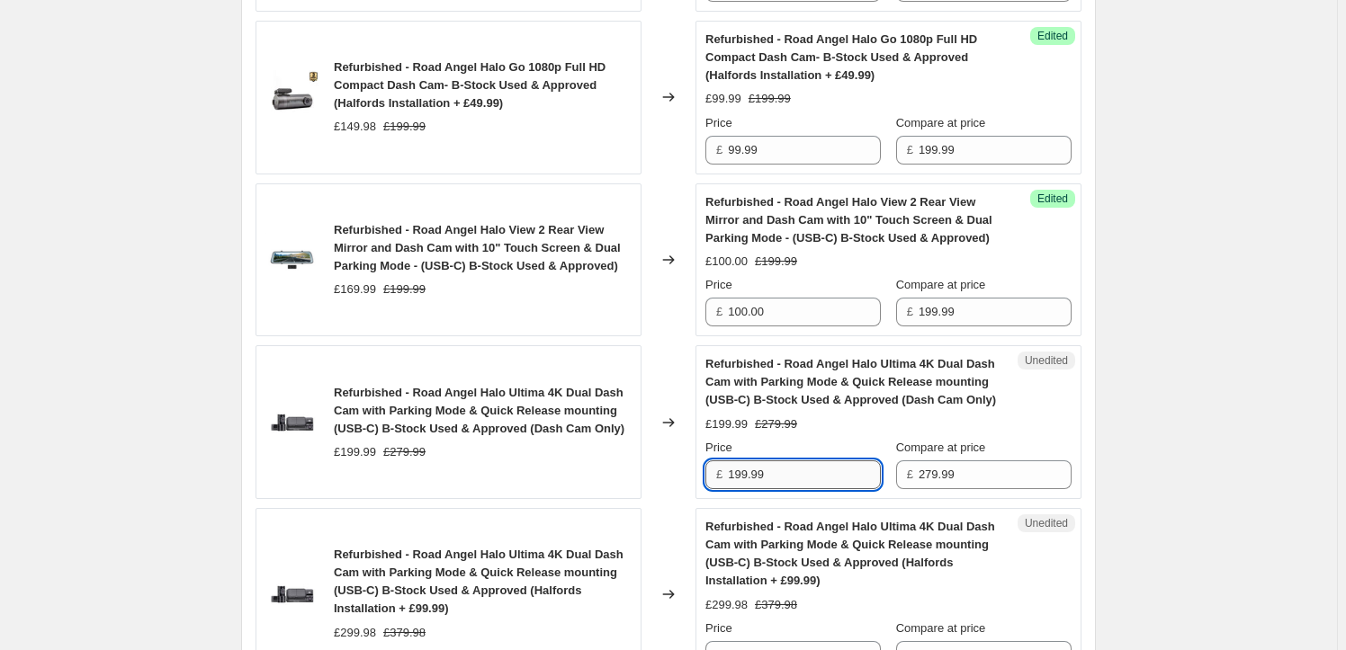
click at [785, 489] on input "199.99" at bounding box center [804, 475] width 153 height 29
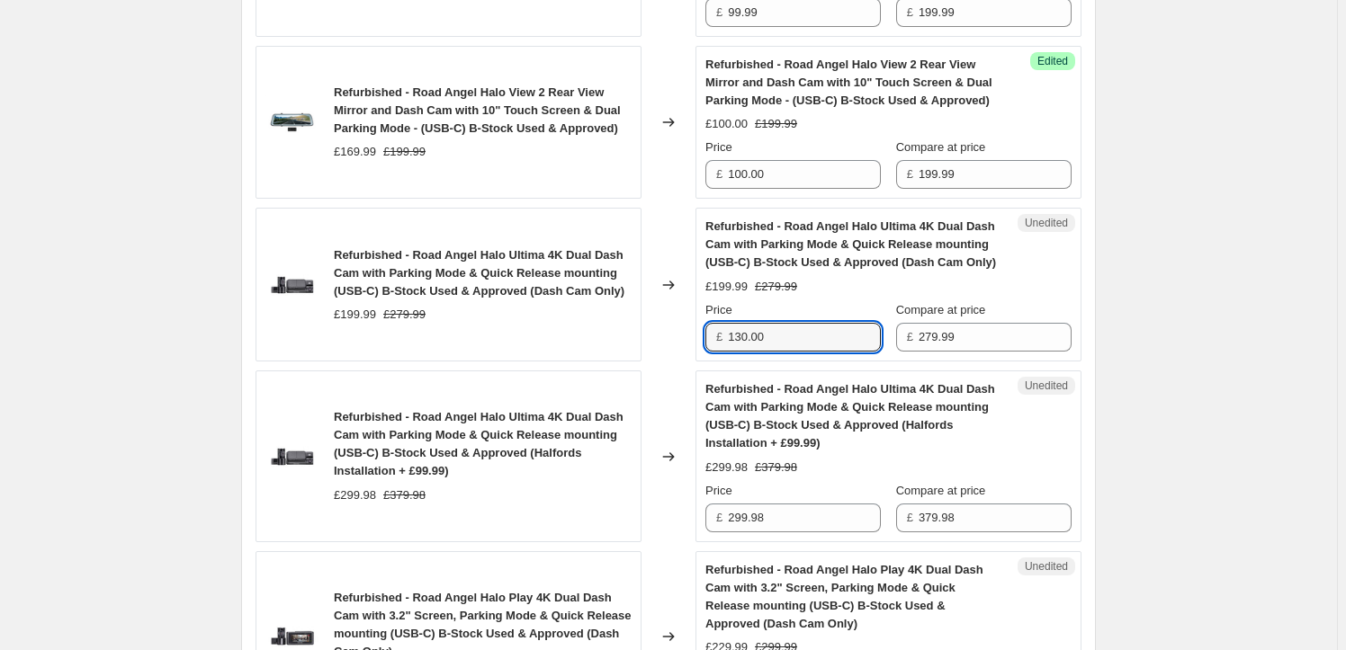
scroll to position [2125, 0]
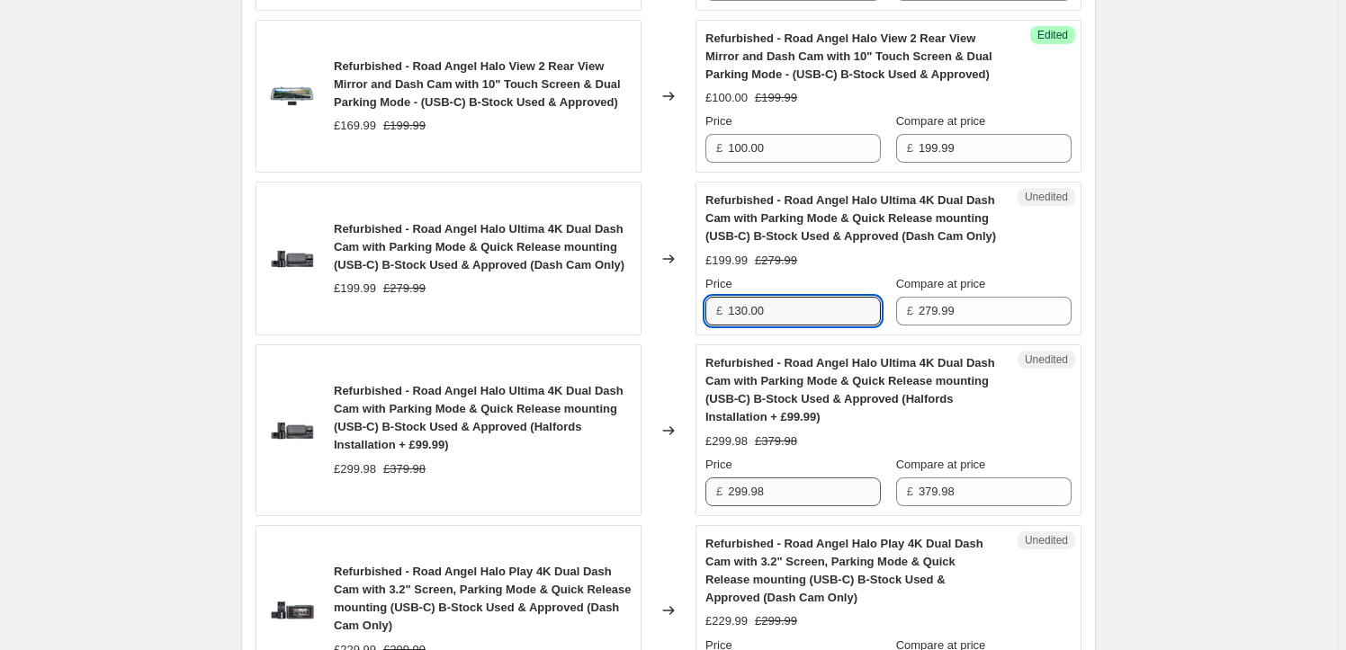
type input "130.00"
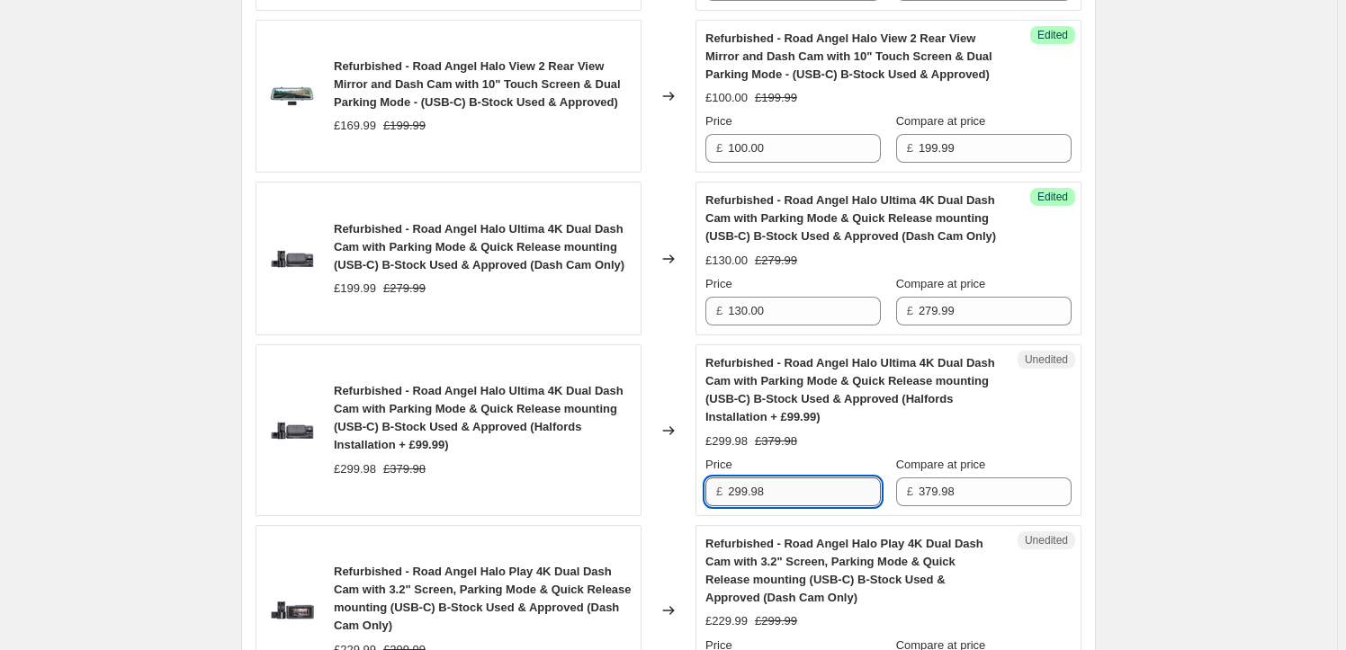
click at [779, 504] on input "299.98" at bounding box center [804, 492] width 153 height 29
drag, startPoint x: 775, startPoint y: 507, endPoint x: 704, endPoint y: 509, distance: 71.1
click at [704, 509] on div "Unedited Refurbished - Road Angel Halo Ultima 4K Dual Dash Cam with Parking Mod…" at bounding box center [888, 430] width 386 height 172
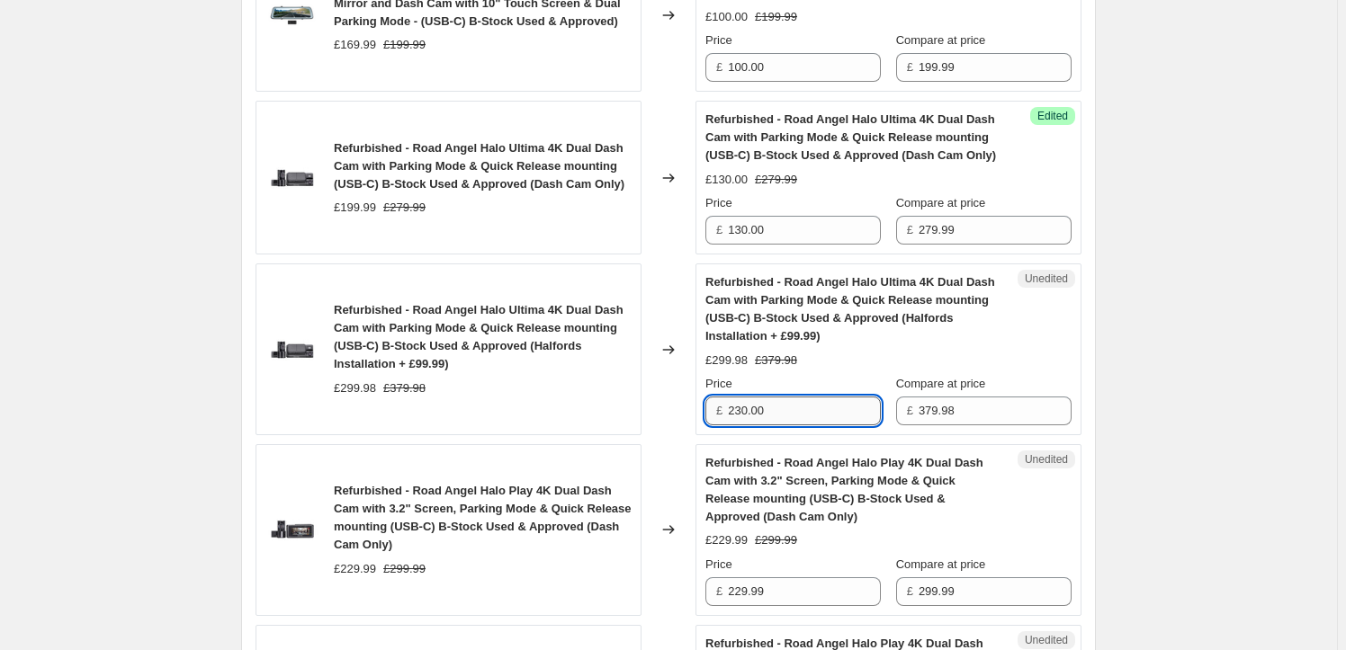
scroll to position [2289, 0]
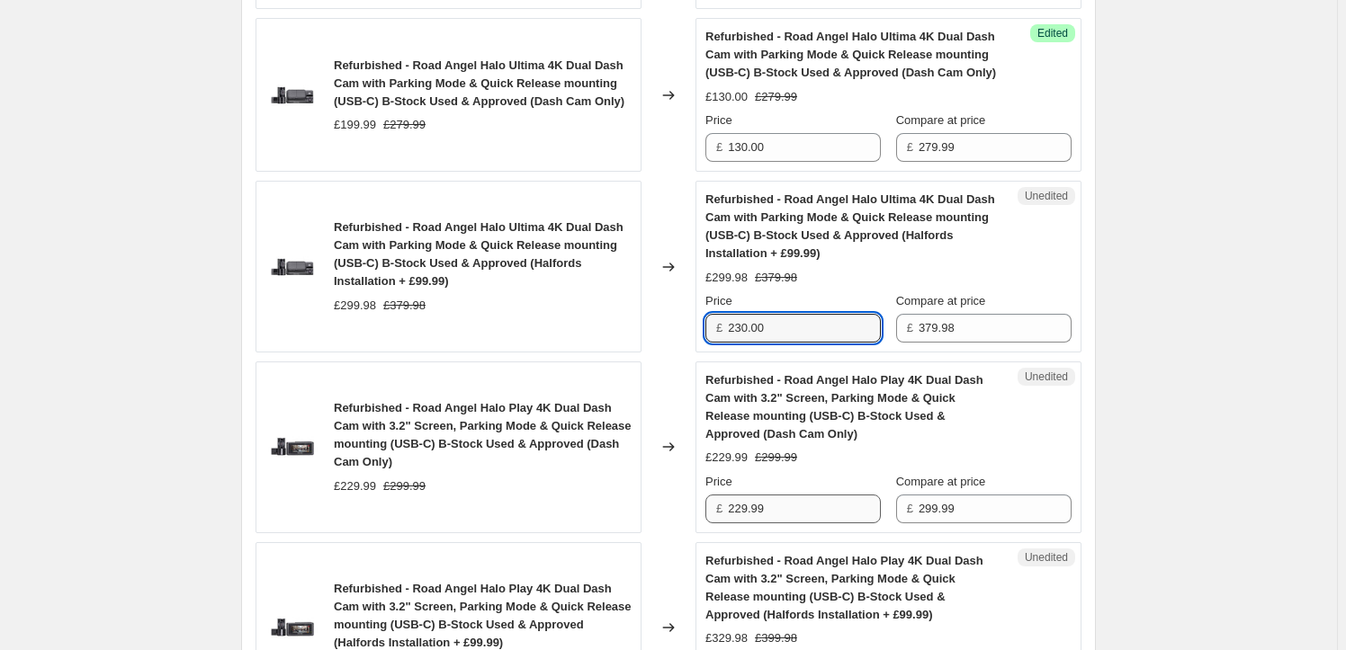
type input "230.00"
click at [789, 523] on input "229.99" at bounding box center [804, 509] width 153 height 29
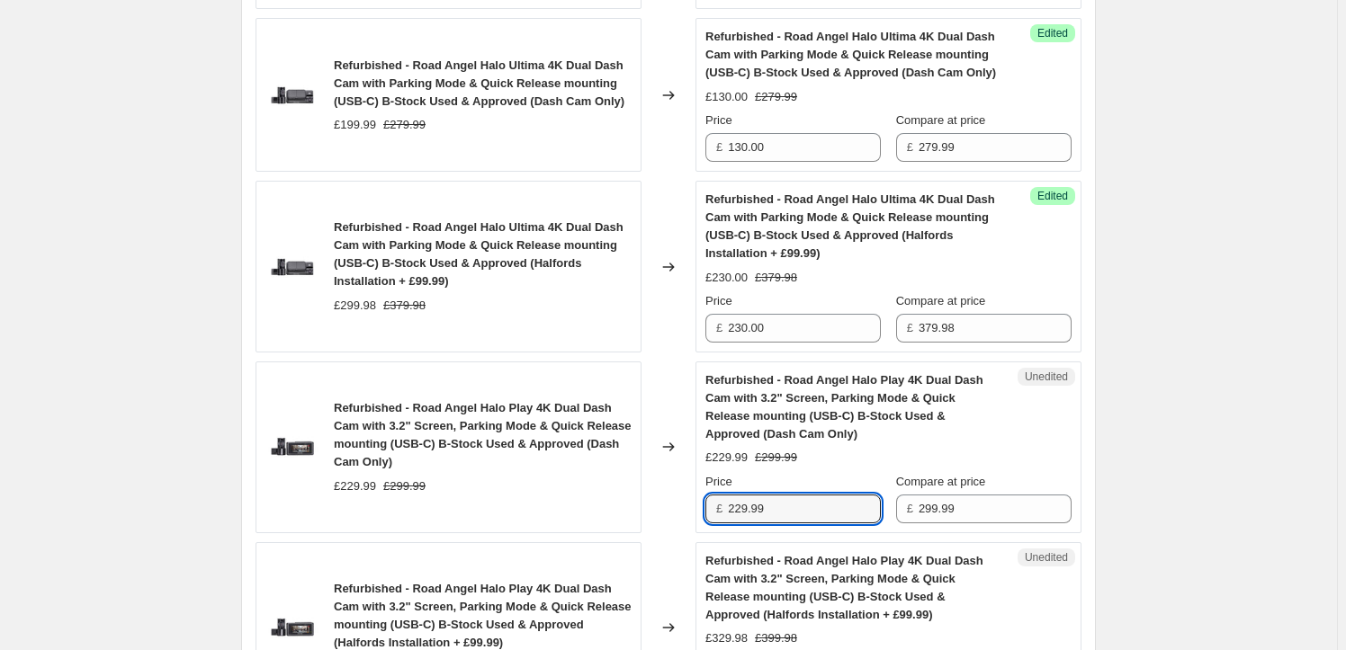
drag, startPoint x: 791, startPoint y: 527, endPoint x: 724, endPoint y: 538, distance: 67.4
click at [724, 523] on div "£ 229.99" at bounding box center [792, 509] width 175 height 29
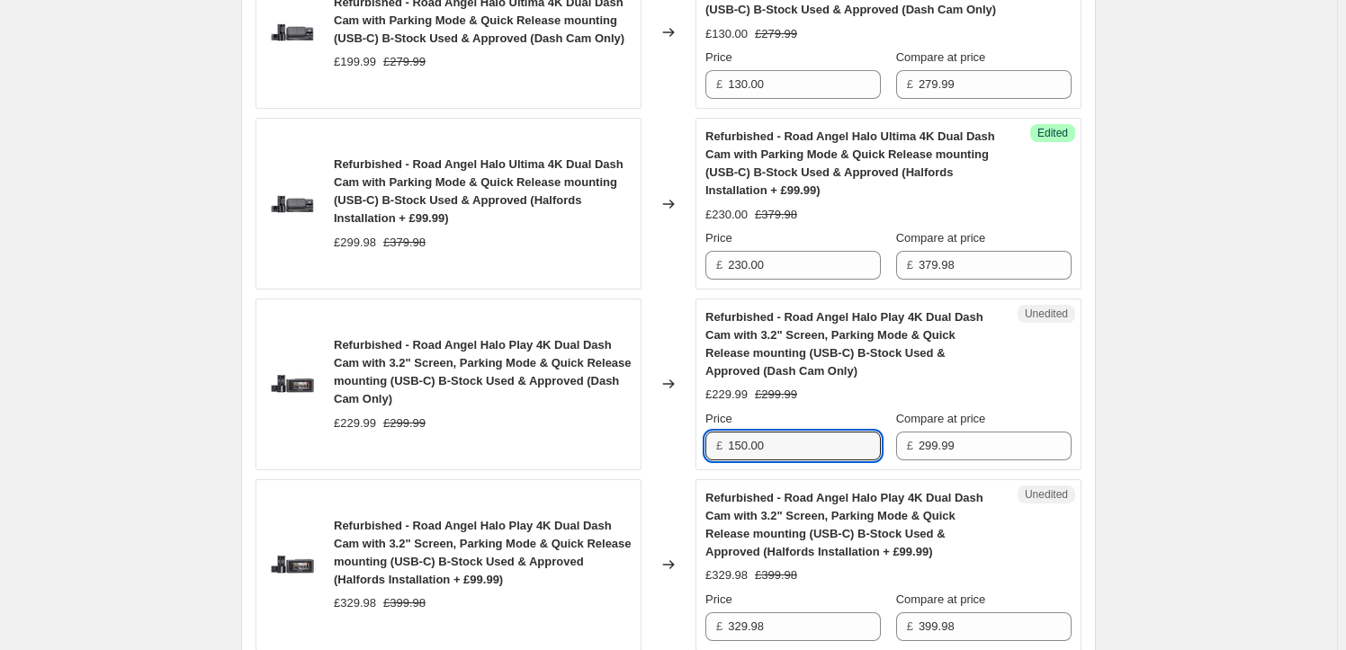
scroll to position [2535, 0]
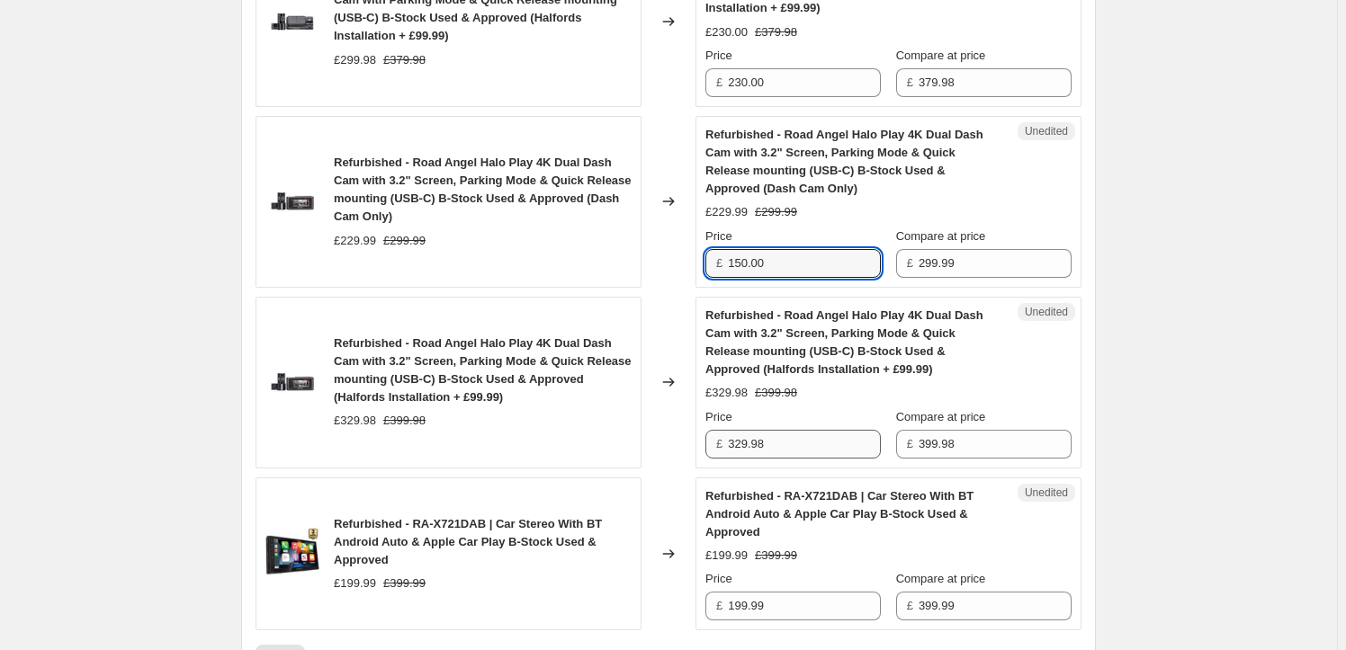
type input "150.00"
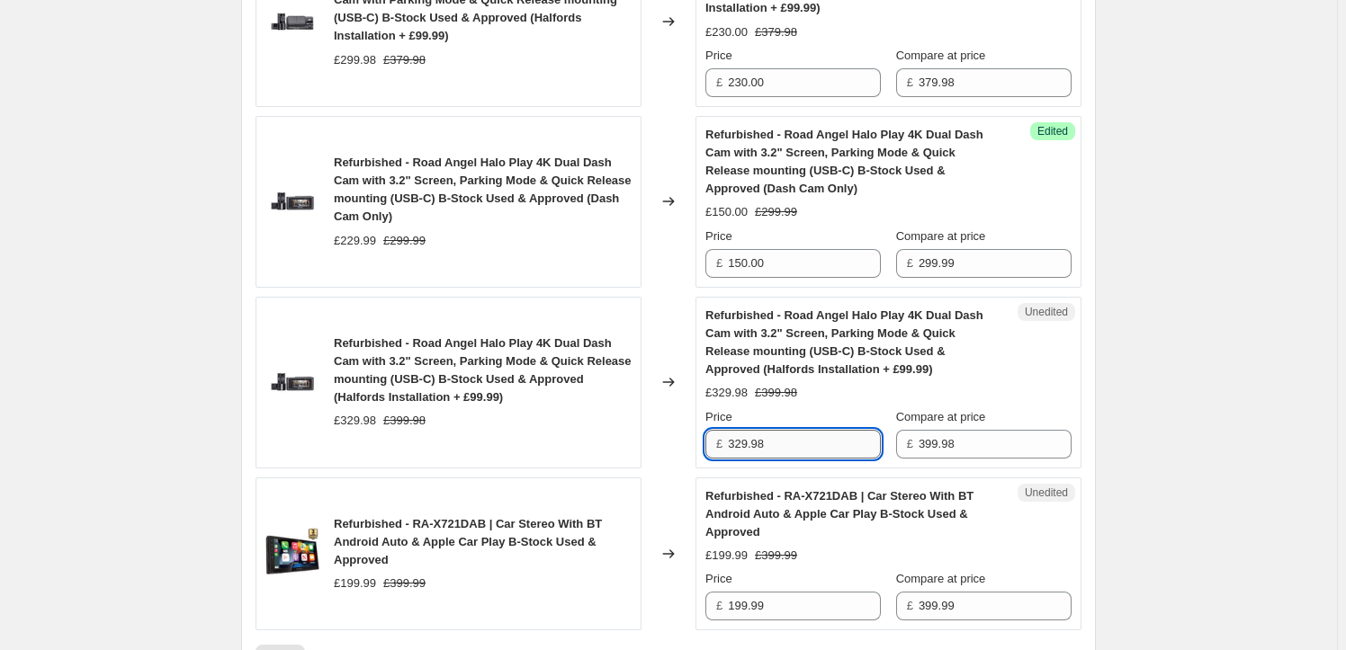
click at [779, 459] on input "329.98" at bounding box center [804, 444] width 153 height 29
drag, startPoint x: 790, startPoint y: 458, endPoint x: 702, endPoint y: 461, distance: 88.2
click at [702, 461] on div "Unedited Refurbished - Road Angel Halo Play 4K Dual Dash Cam with 3.2" Screen, …" at bounding box center [888, 383] width 386 height 172
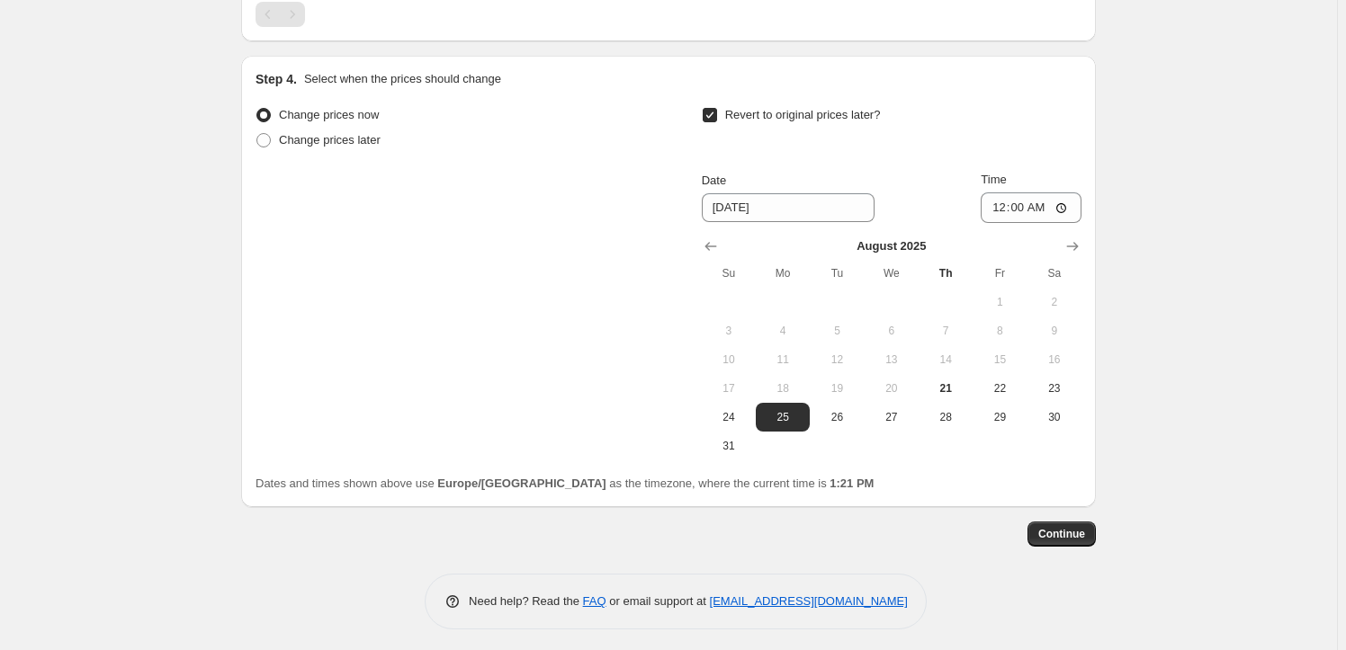
scroll to position [3189, 0]
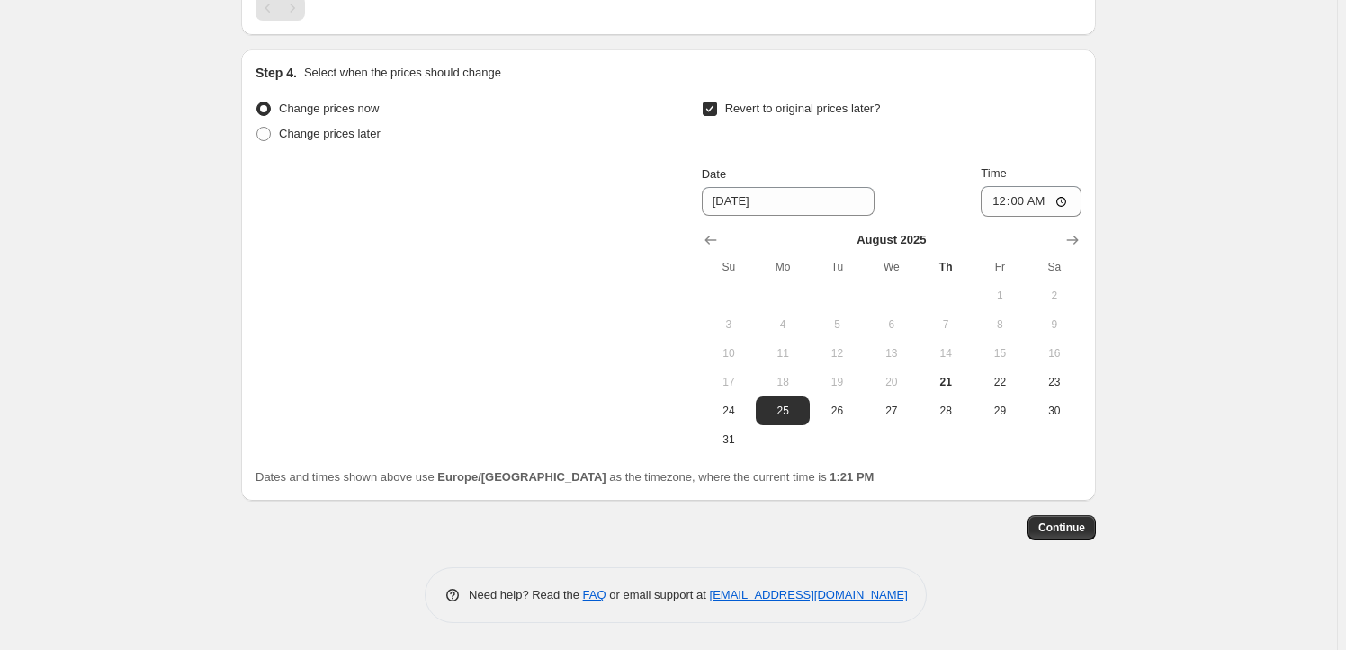
type input "250.00"
click at [1059, 533] on span "Continue" at bounding box center [1061, 528] width 47 height 14
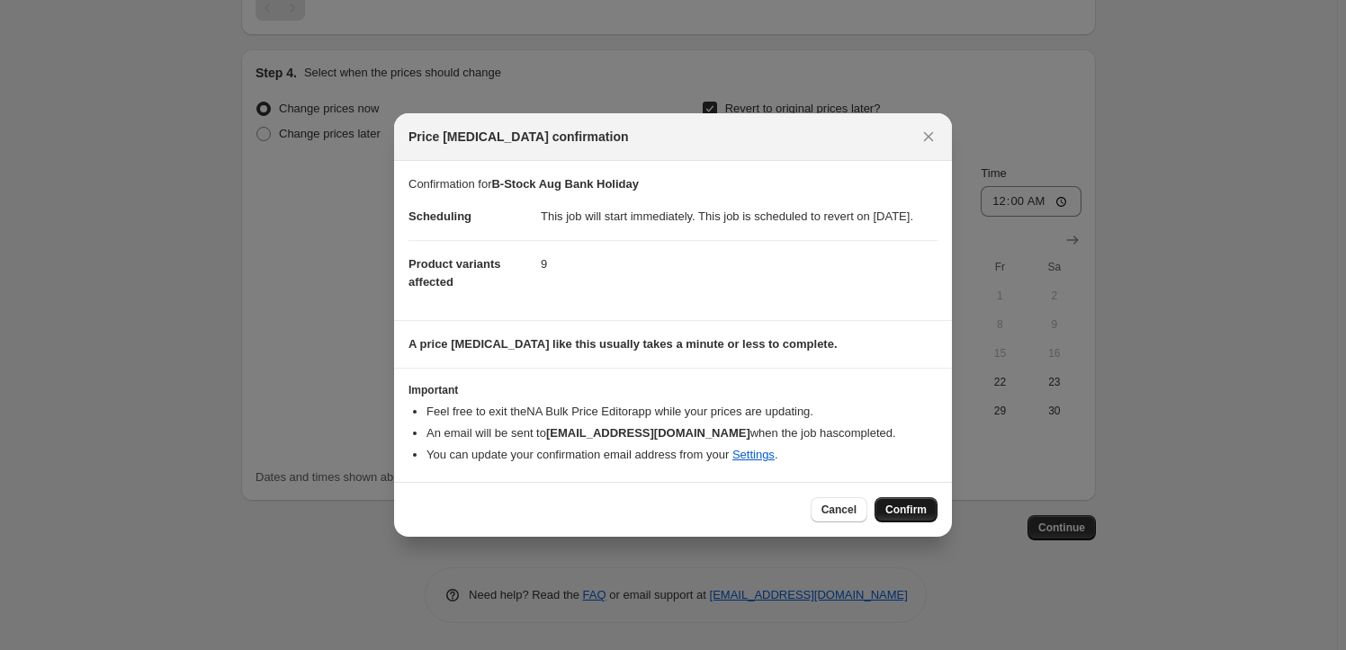
click at [890, 516] on span "Confirm" at bounding box center [905, 510] width 41 height 14
type input "B-Stock Aug Bank Holiday"
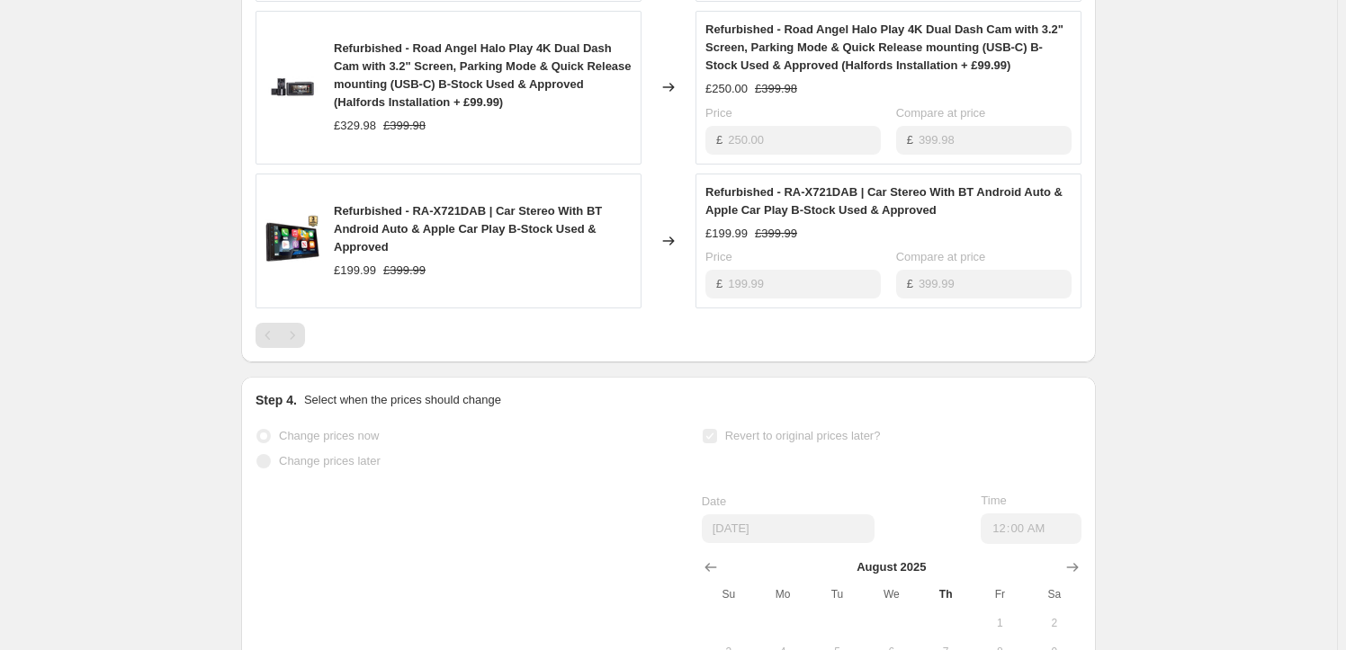
scroll to position [2699, 0]
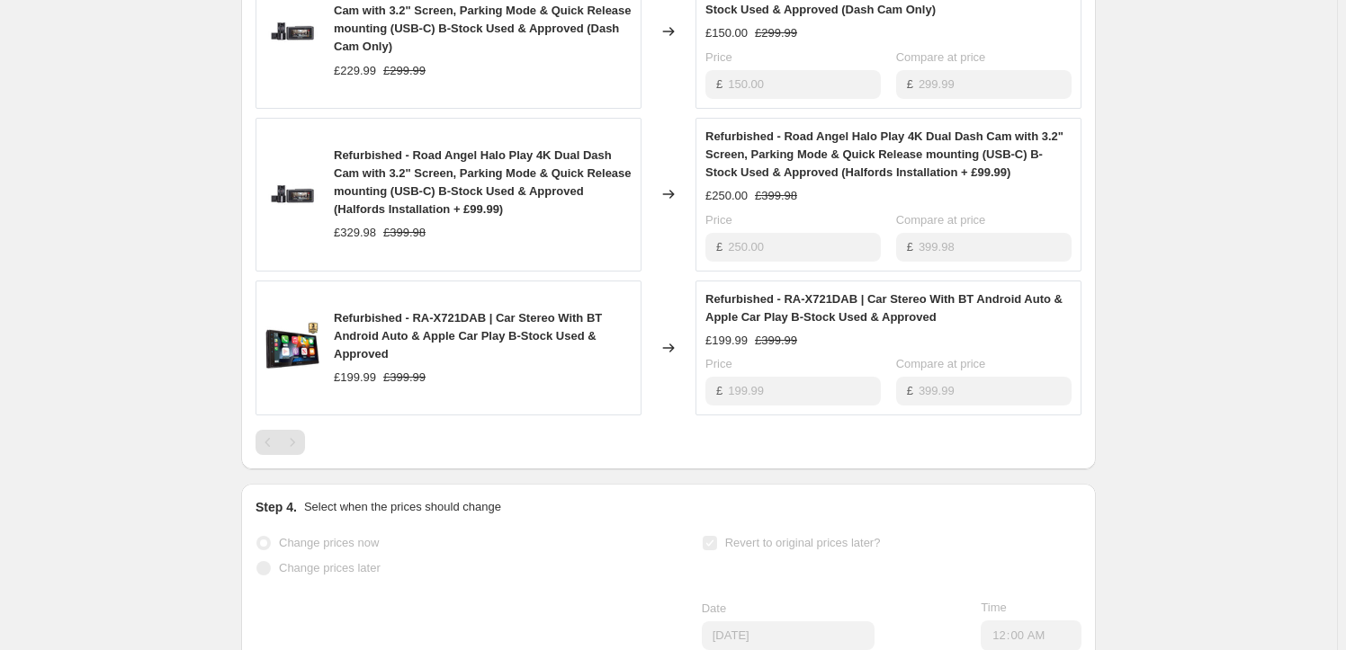
select select "collection"
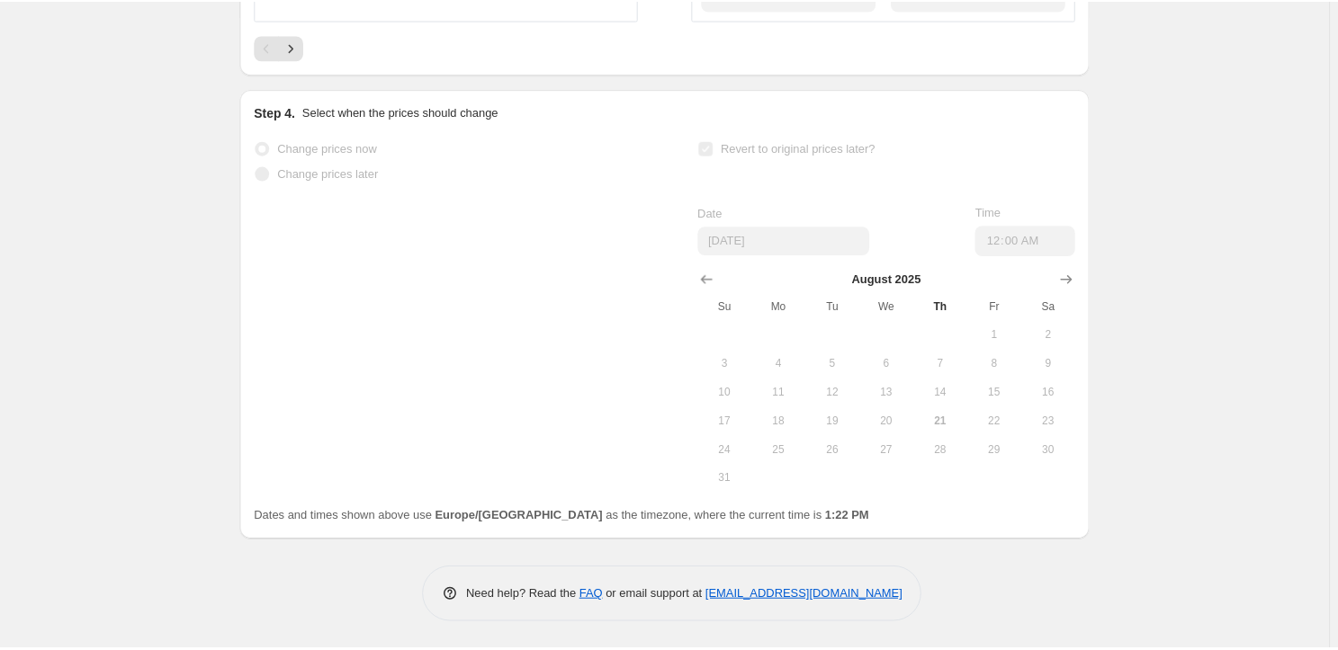
scroll to position [0, 0]
